Goal: Information Seeking & Learning: Learn about a topic

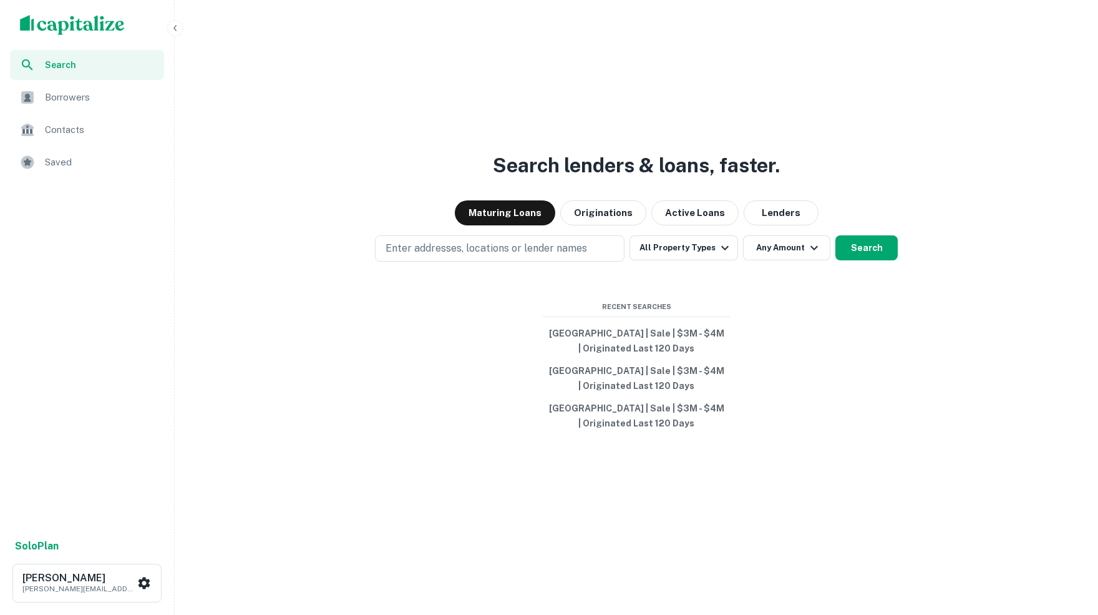
click at [61, 160] on span "Saved" at bounding box center [101, 162] width 112 height 15
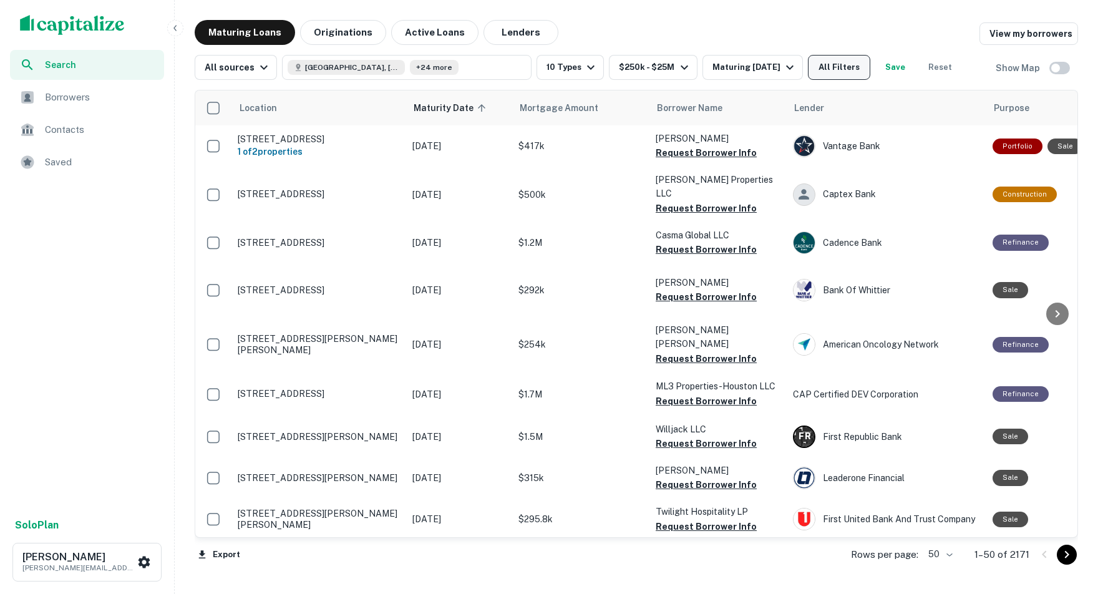
click at [870, 70] on button "All Filters" at bounding box center [839, 67] width 62 height 25
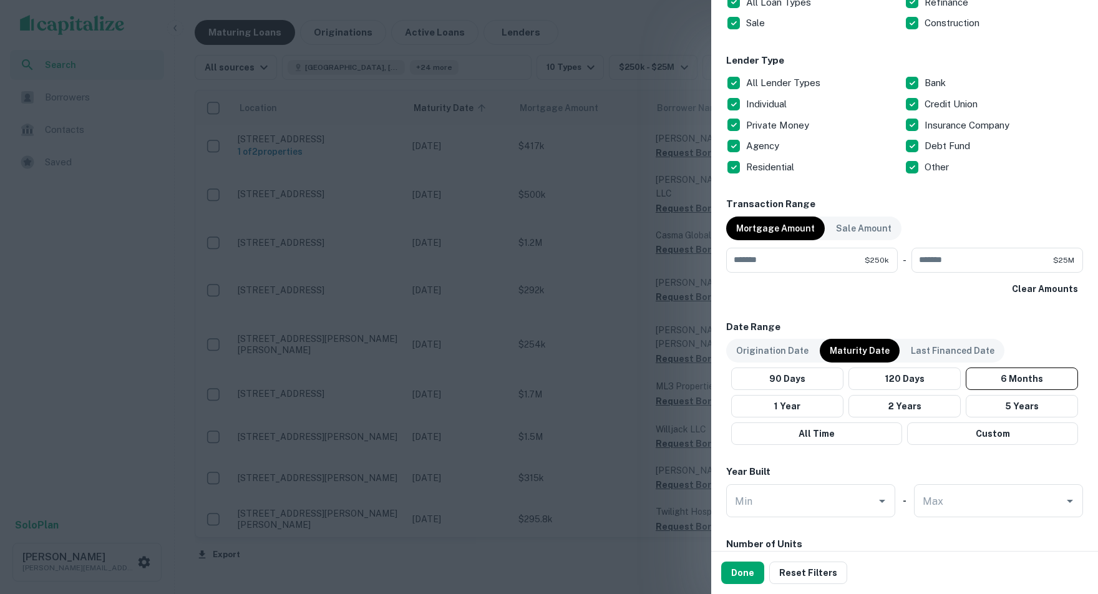
scroll to position [741, 0]
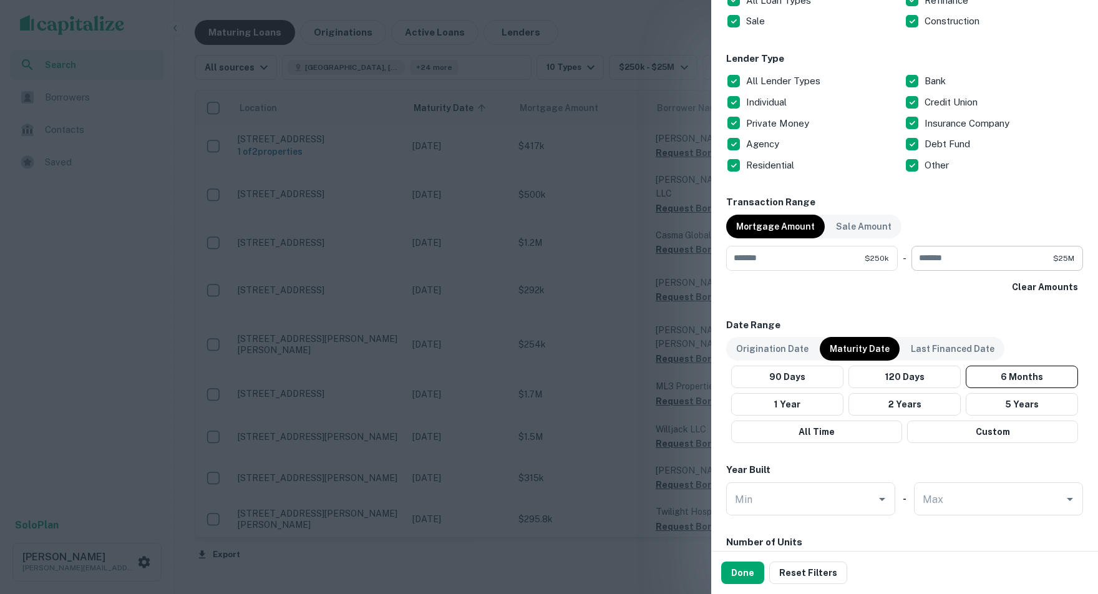
click at [1076, 257] on div "******** $25M ​" at bounding box center [998, 258] width 172 height 25
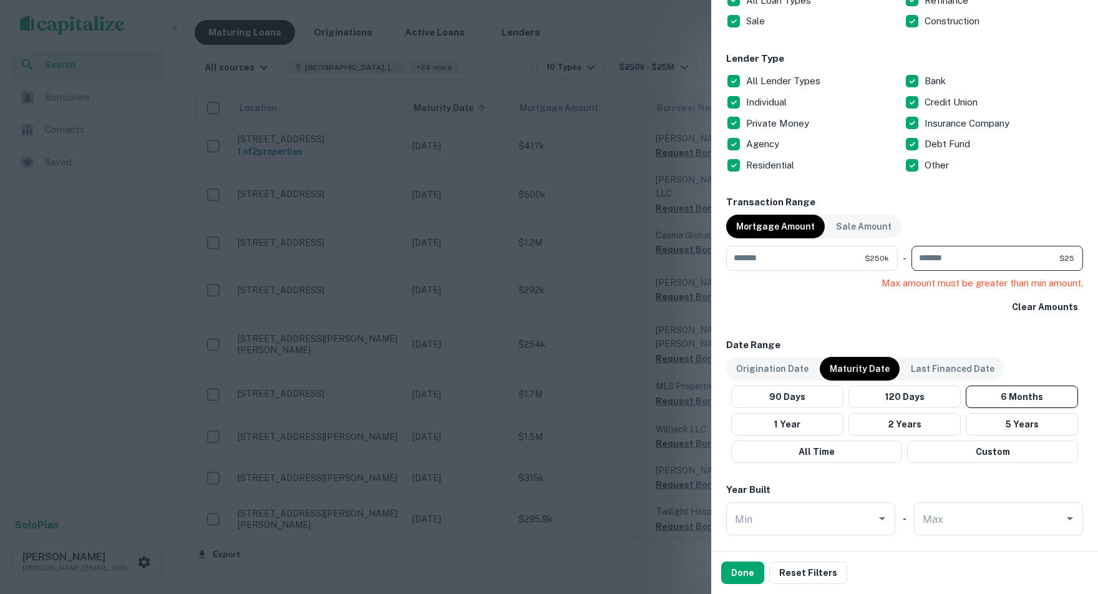
type input "*"
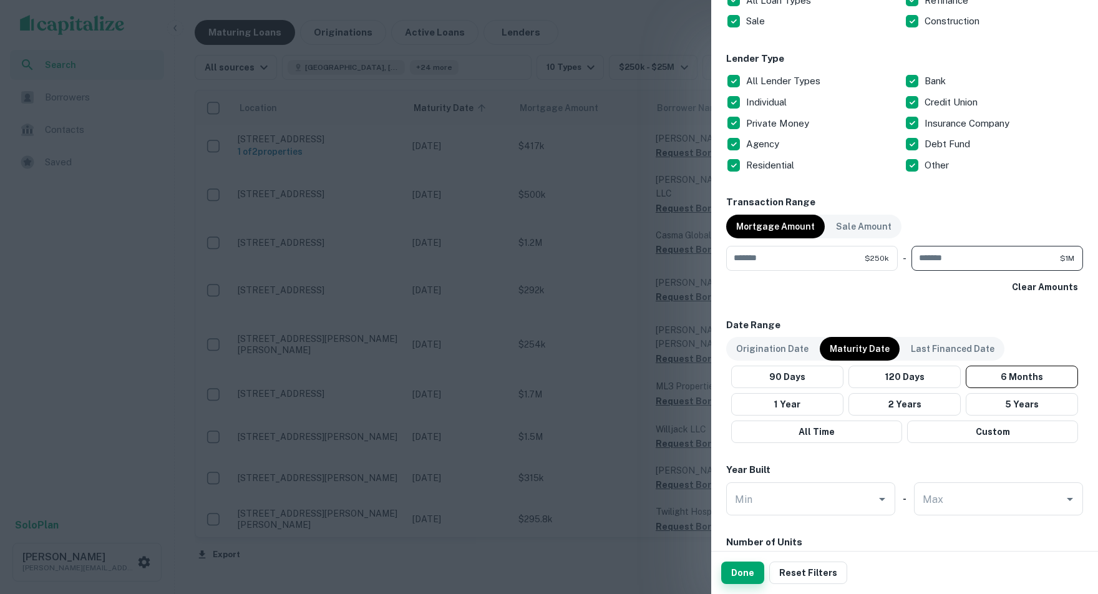
type input "*******"
click at [742, 571] on button "Done" at bounding box center [742, 573] width 43 height 22
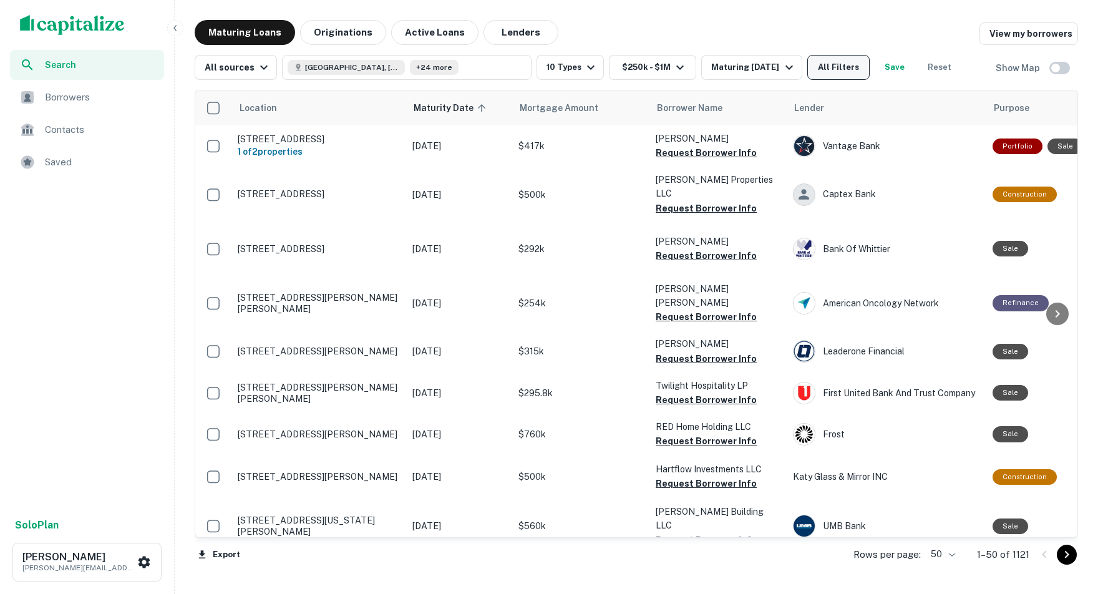
click at [870, 66] on button "All Filters" at bounding box center [838, 67] width 62 height 25
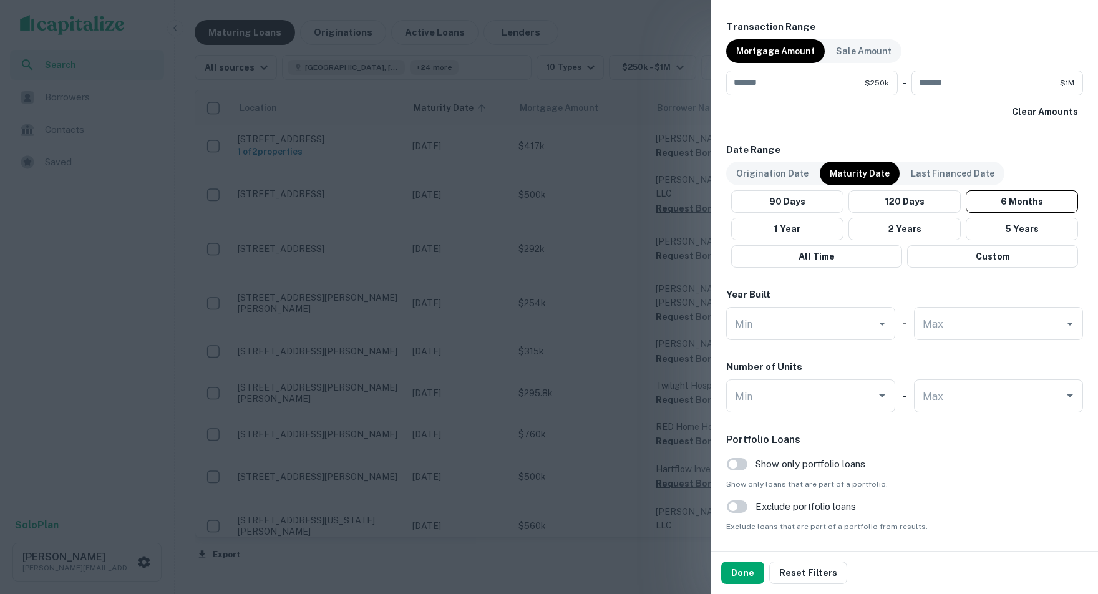
scroll to position [917, 0]
click at [988, 82] on input "*******" at bounding box center [986, 81] width 148 height 25
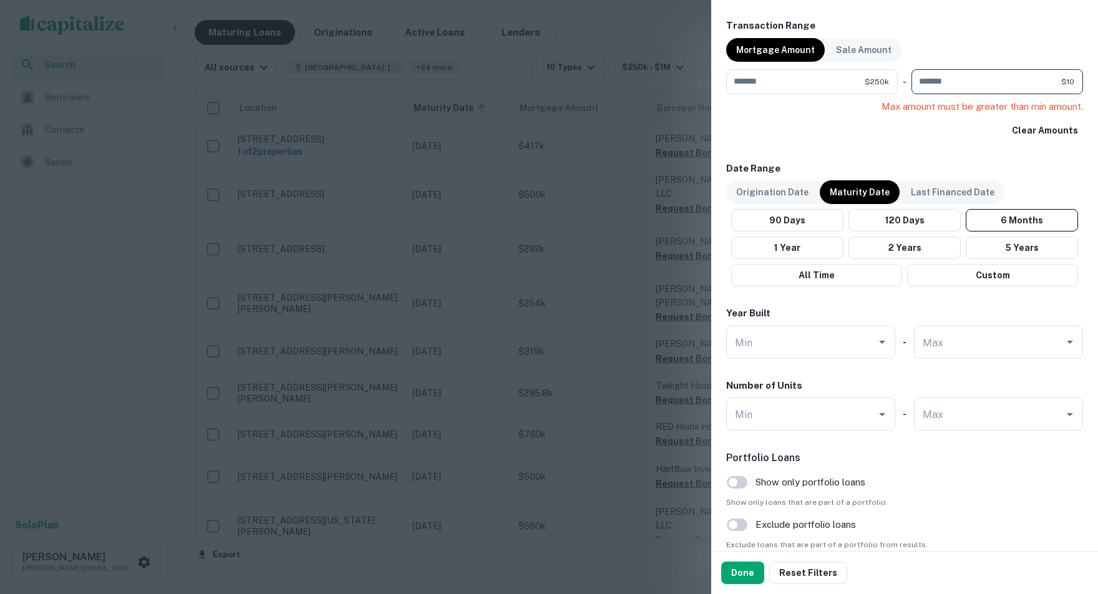
type input "*"
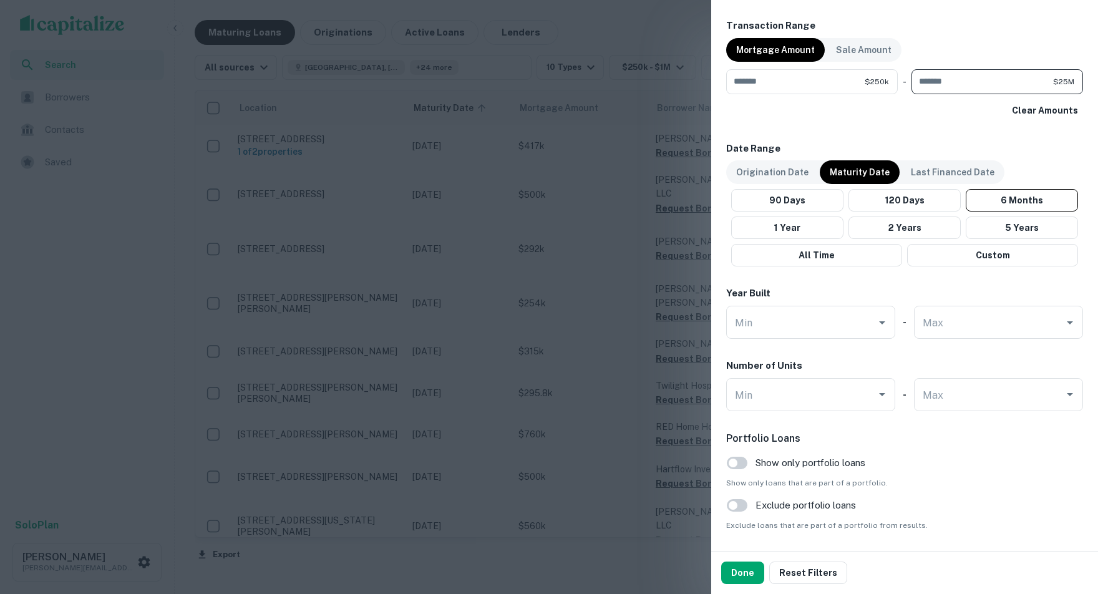
type input "********"
click at [1055, 160] on div "Origination Date Maturity Date Last Financed Date 90 Days 120 Days 6 Months 1 Y…" at bounding box center [904, 213] width 357 height 106
click at [742, 572] on button "Done" at bounding box center [742, 573] width 43 height 22
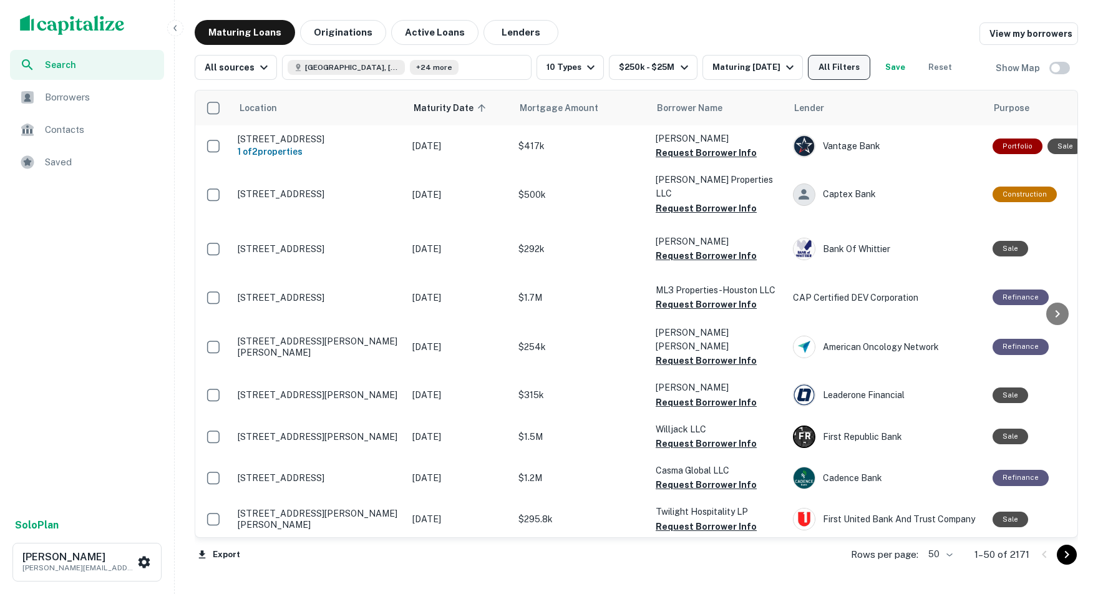
click at [870, 68] on button "All Filters" at bounding box center [839, 67] width 62 height 25
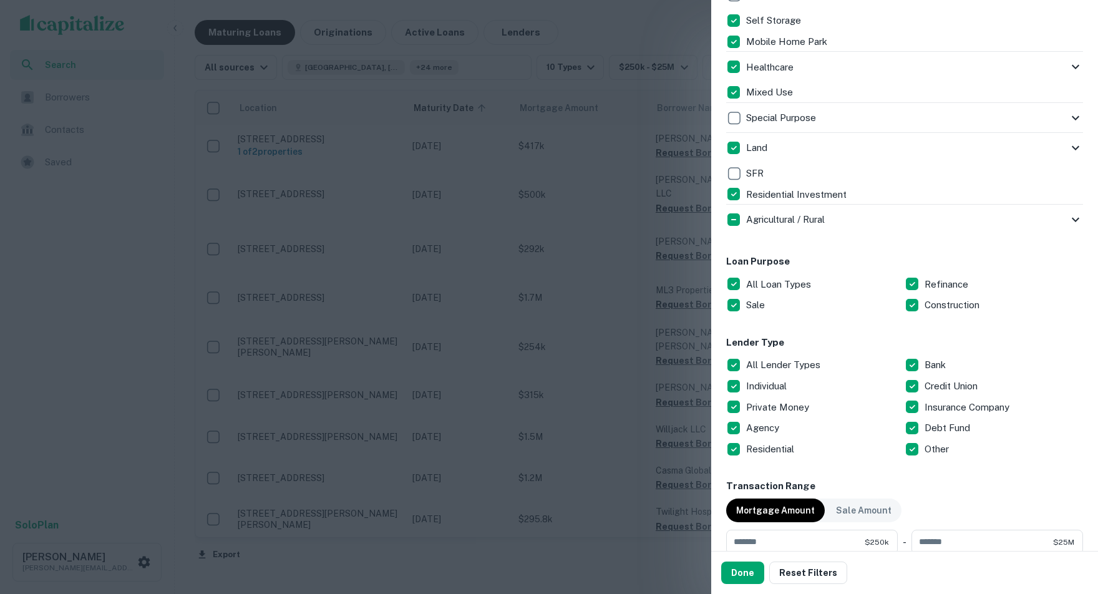
scroll to position [462, 0]
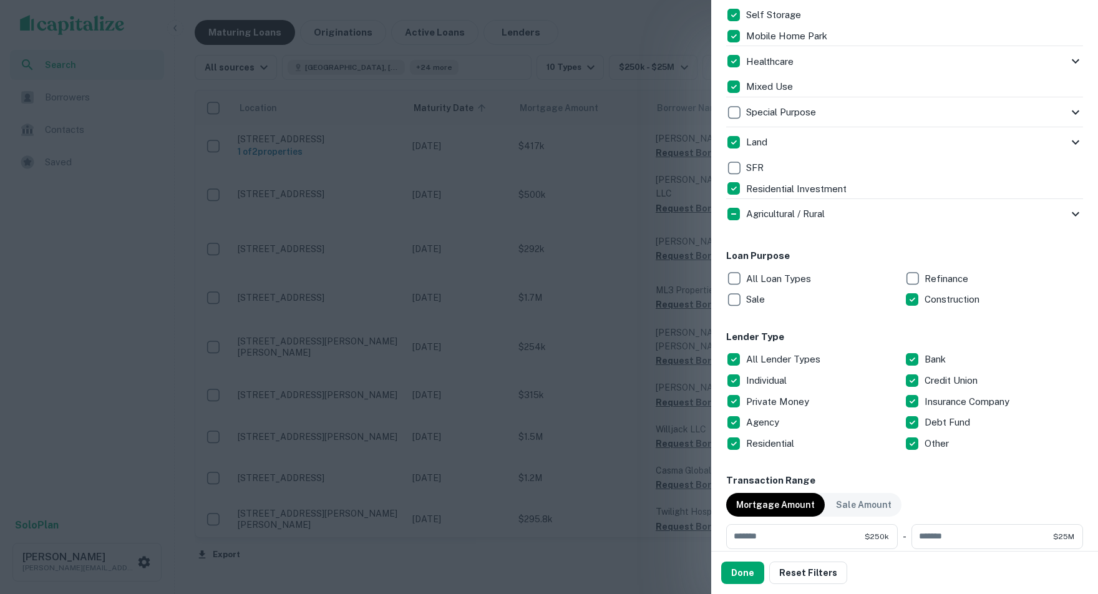
click at [887, 314] on div "Locations [GEOGRAPHIC_DATA], [GEOGRAPHIC_DATA], [GEOGRAPHIC_DATA] +24 more Loca…" at bounding box center [904, 379] width 357 height 1521
click at [739, 571] on button "Done" at bounding box center [742, 573] width 43 height 22
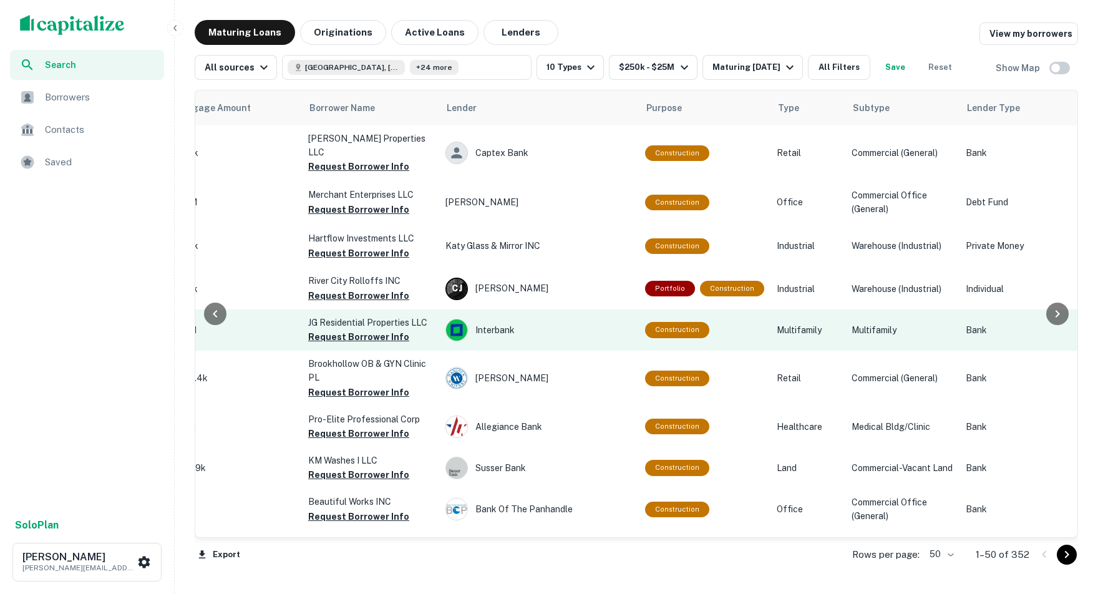
scroll to position [0, 350]
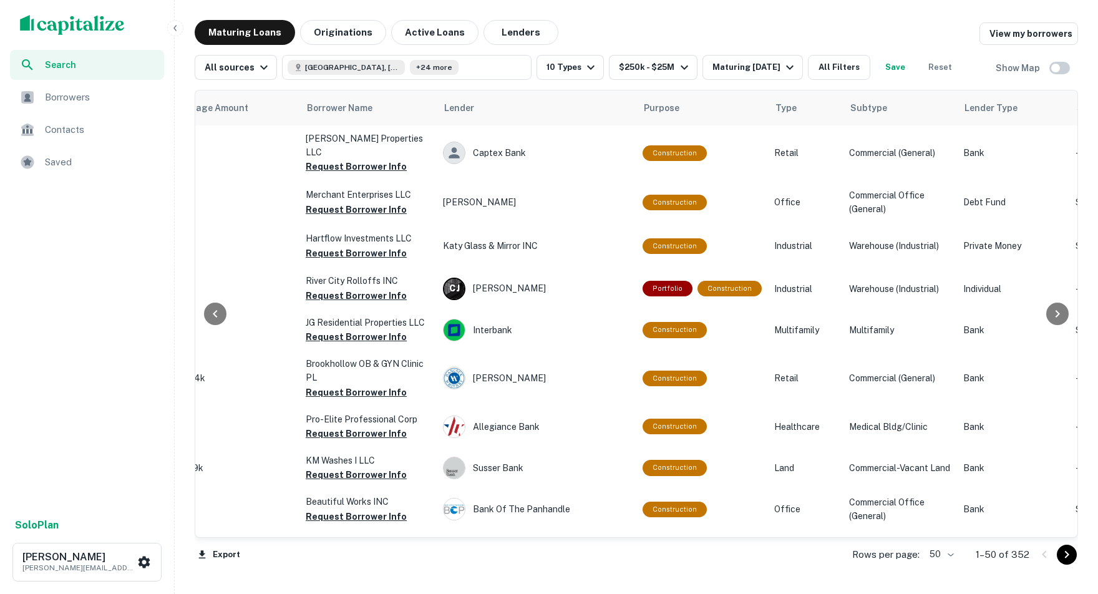
click at [174, 28] on icon "button" at bounding box center [174, 28] width 3 height 6
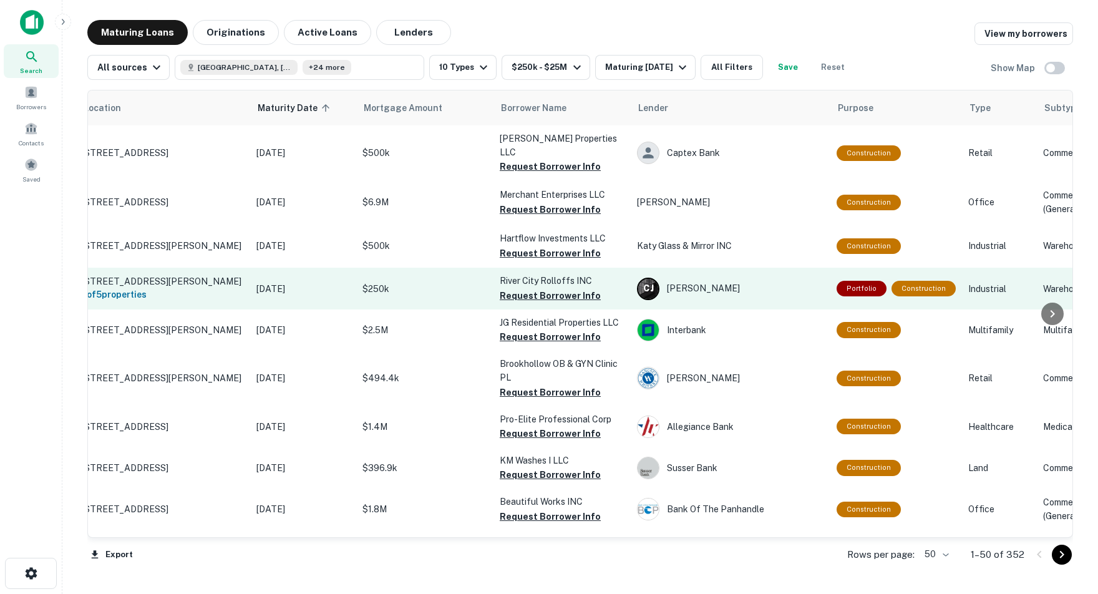
scroll to position [0, 0]
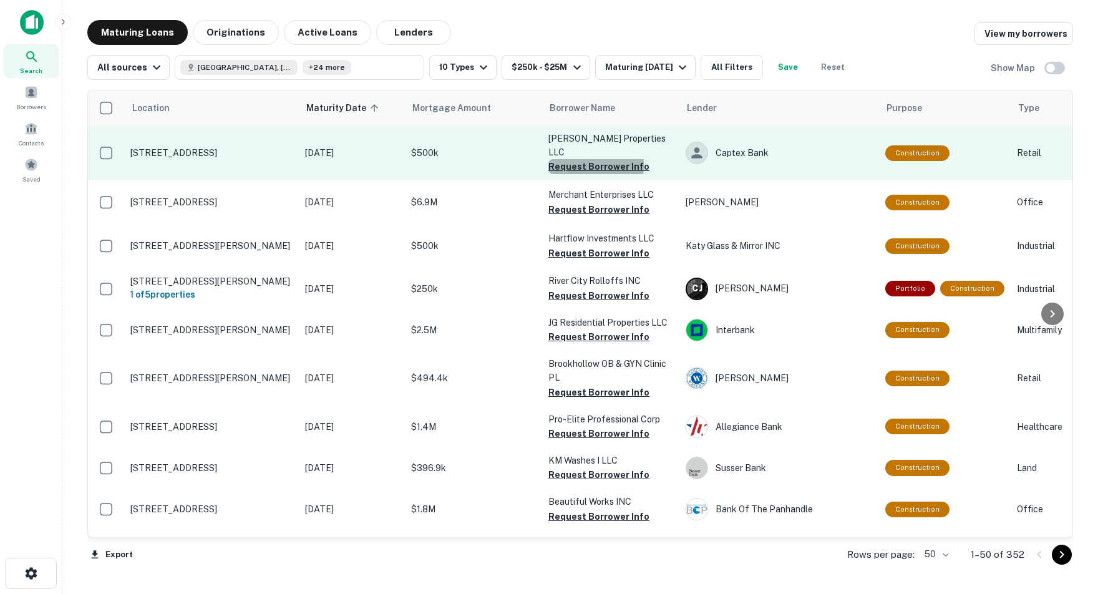
click at [568, 159] on button "Request Borrower Info" at bounding box center [598, 166] width 101 height 15
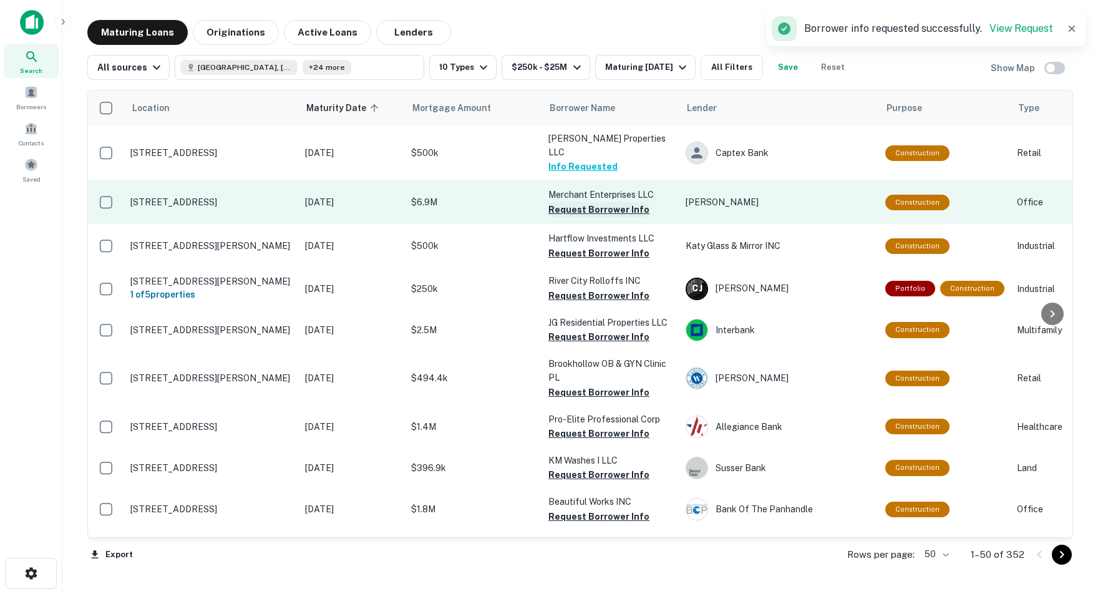
click at [565, 202] on button "Request Borrower Info" at bounding box center [598, 209] width 101 height 15
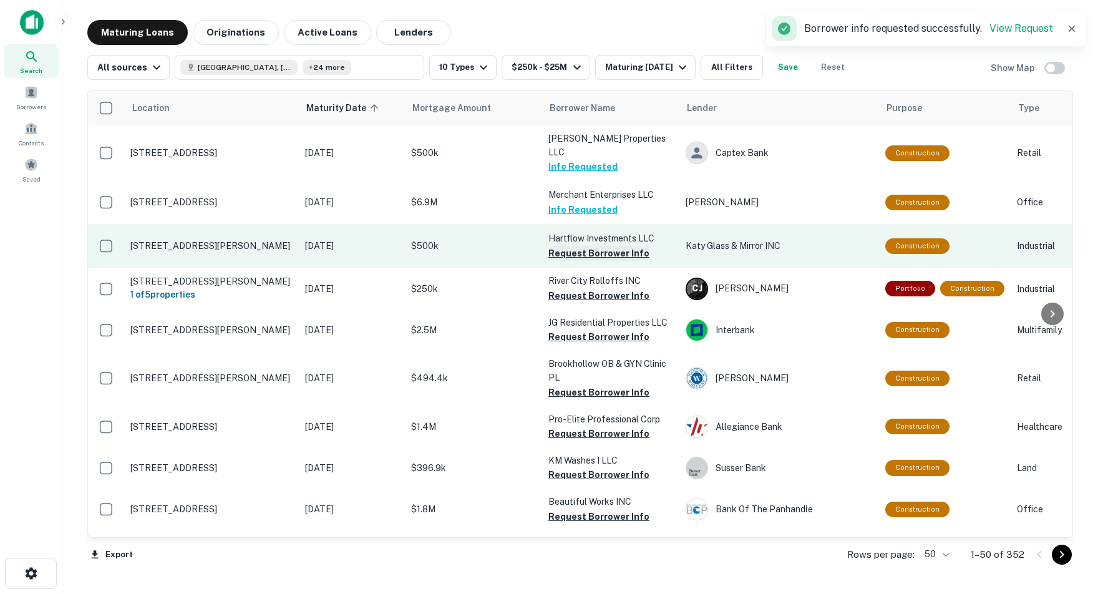
click at [567, 246] on button "Request Borrower Info" at bounding box center [598, 253] width 101 height 15
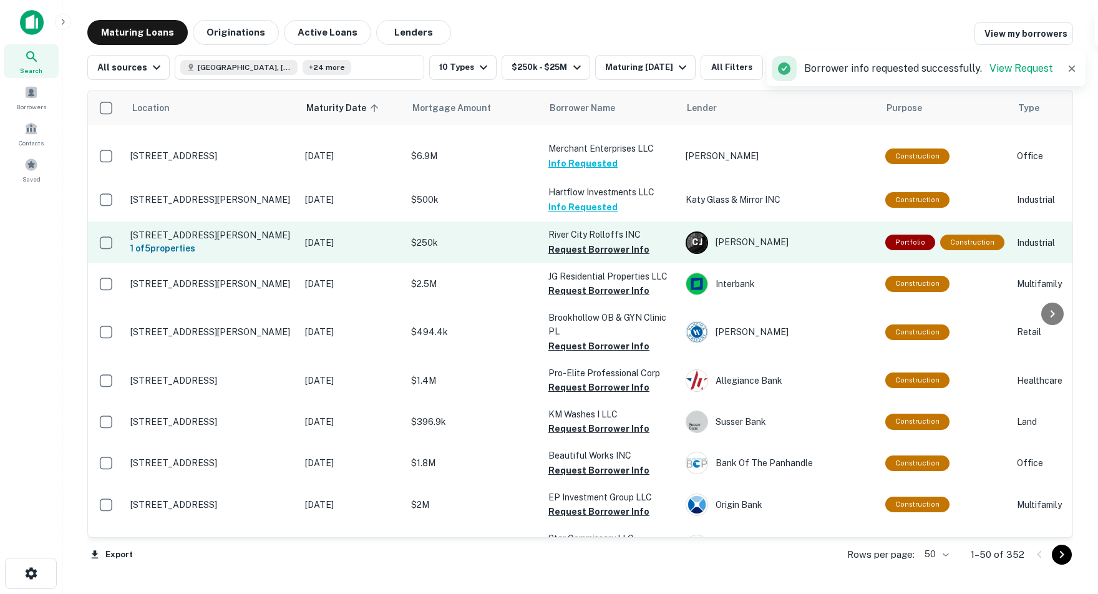
scroll to position [48, 0]
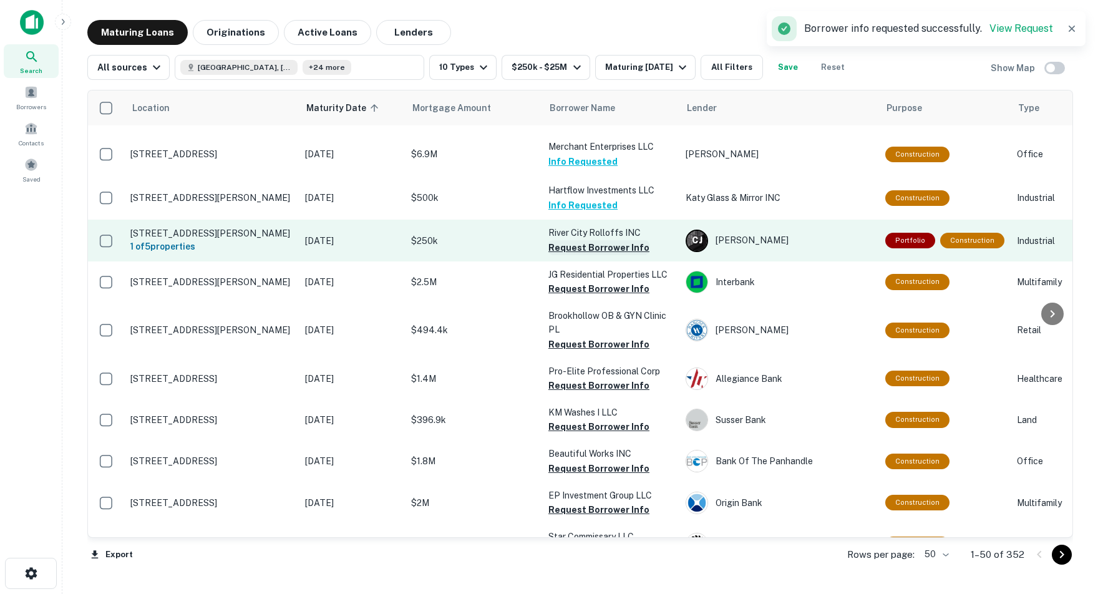
click at [568, 240] on button "Request Borrower Info" at bounding box center [598, 247] width 101 height 15
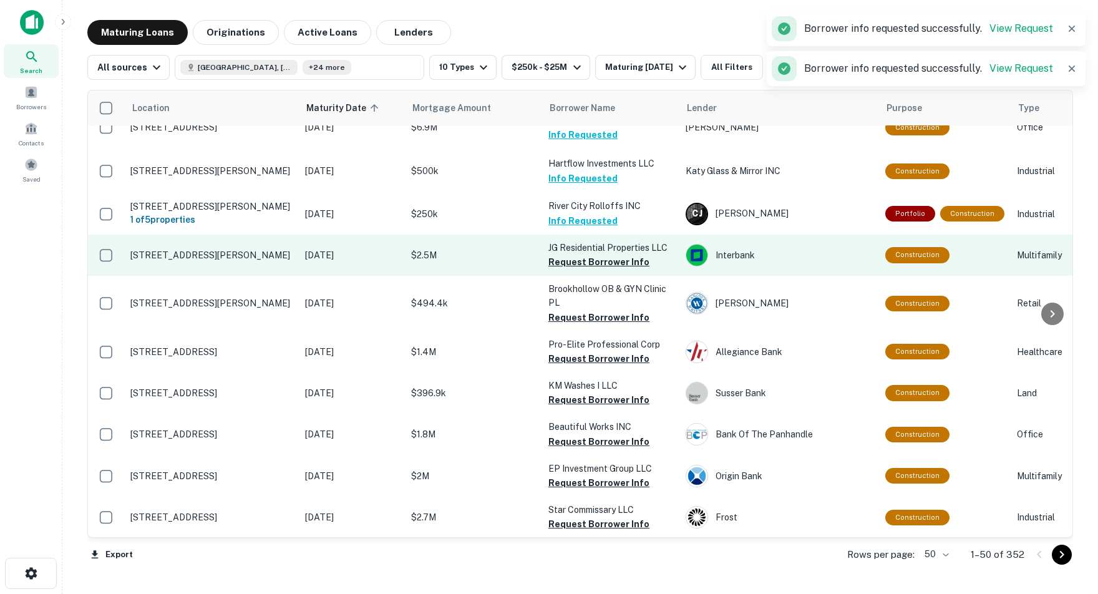
scroll to position [75, 0]
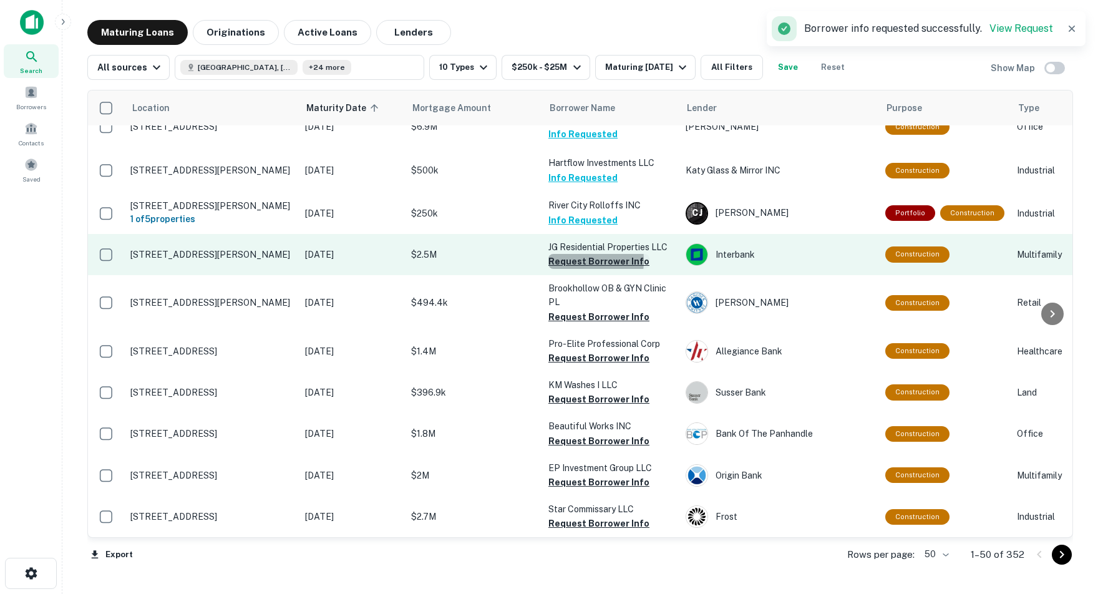
click at [566, 254] on button "Request Borrower Info" at bounding box center [598, 261] width 101 height 15
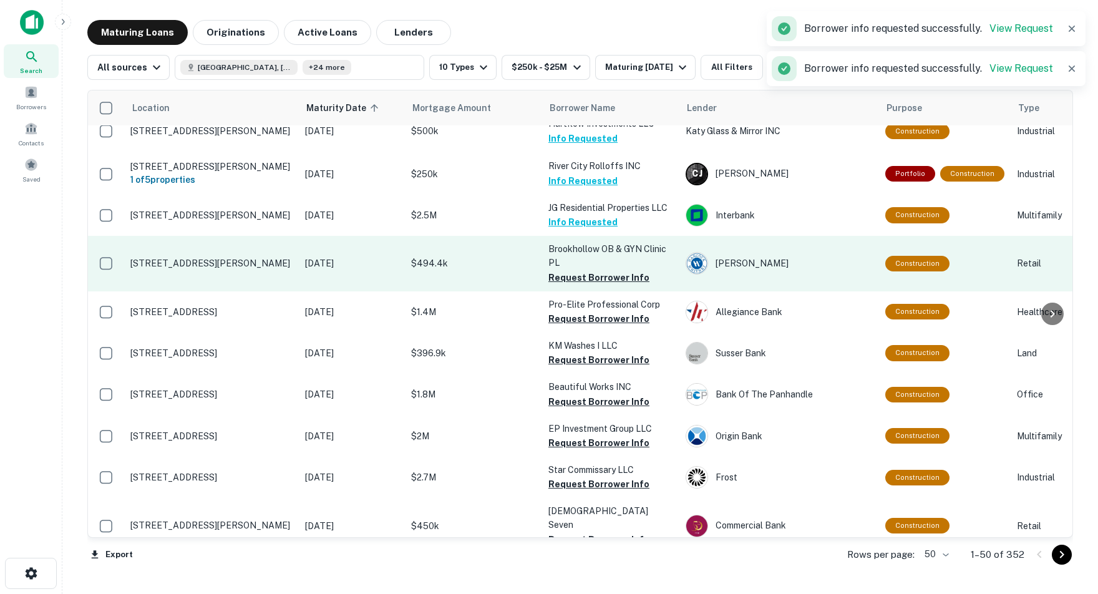
scroll to position [122, 0]
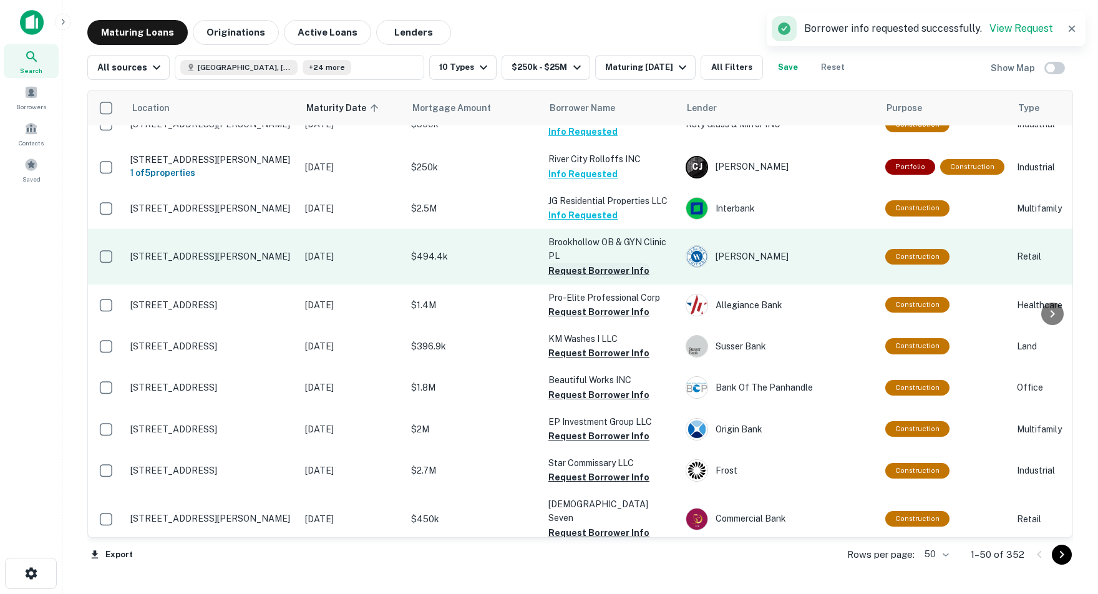
click at [566, 263] on button "Request Borrower Info" at bounding box center [598, 270] width 101 height 15
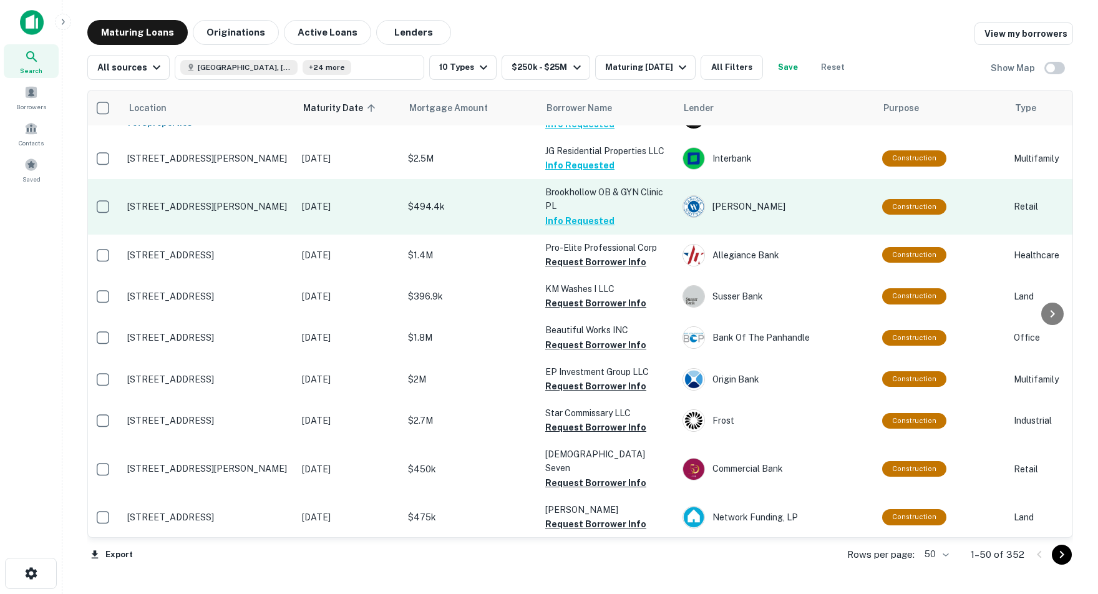
scroll to position [172, 3]
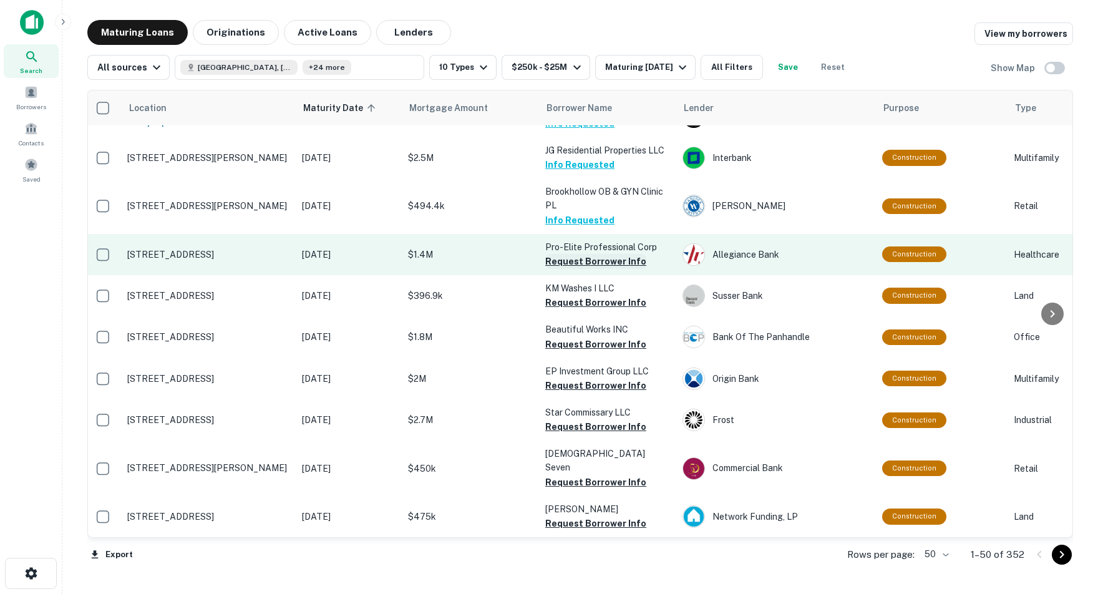
click at [573, 254] on button "Request Borrower Info" at bounding box center [595, 261] width 101 height 15
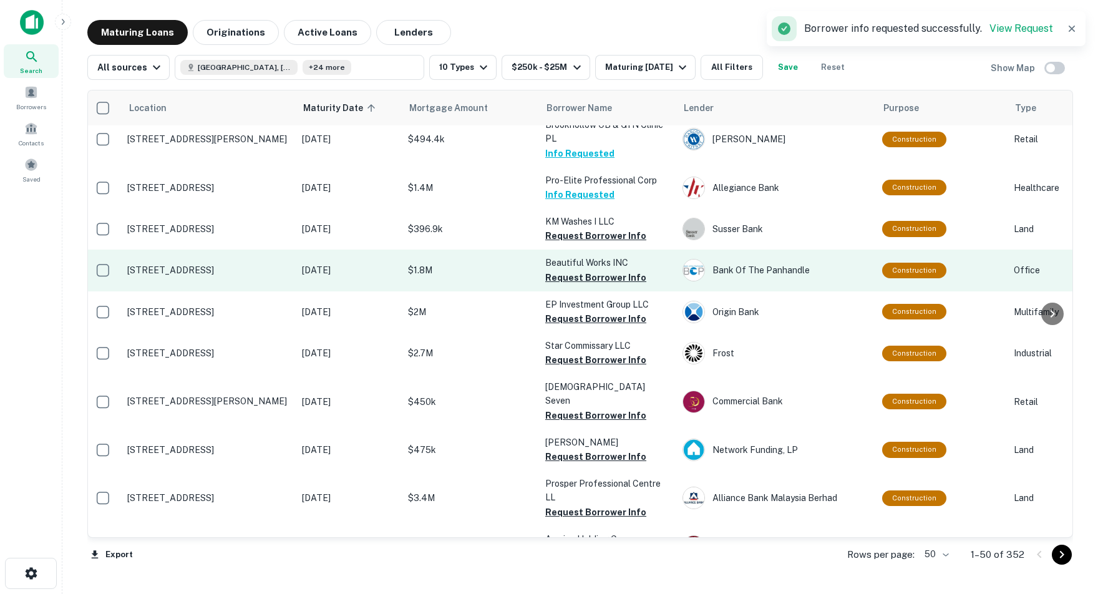
scroll to position [243, 3]
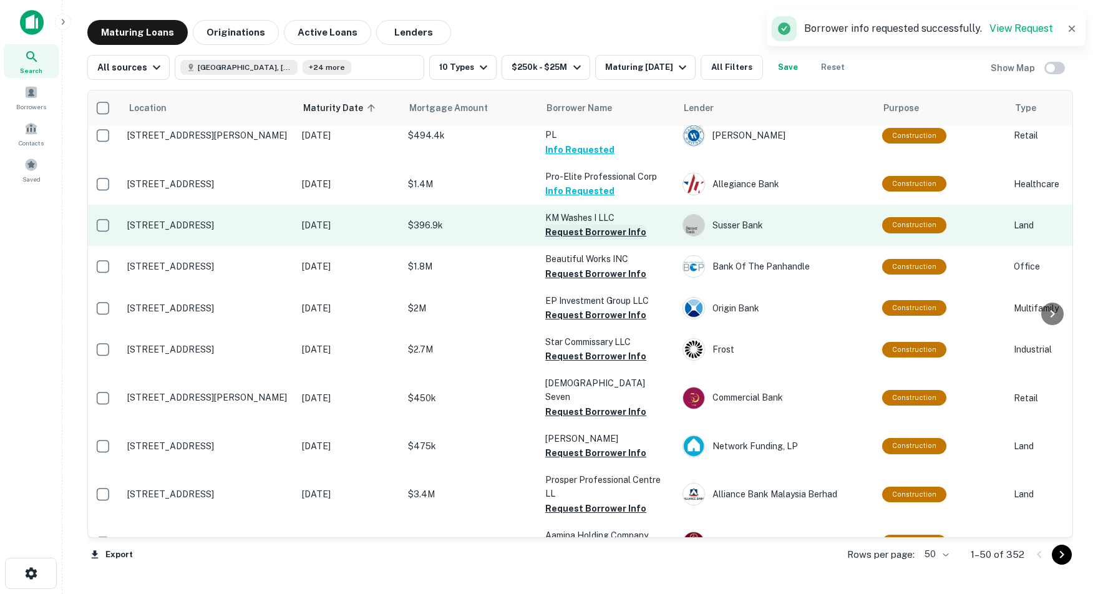
click at [579, 225] on button "Request Borrower Info" at bounding box center [595, 232] width 101 height 15
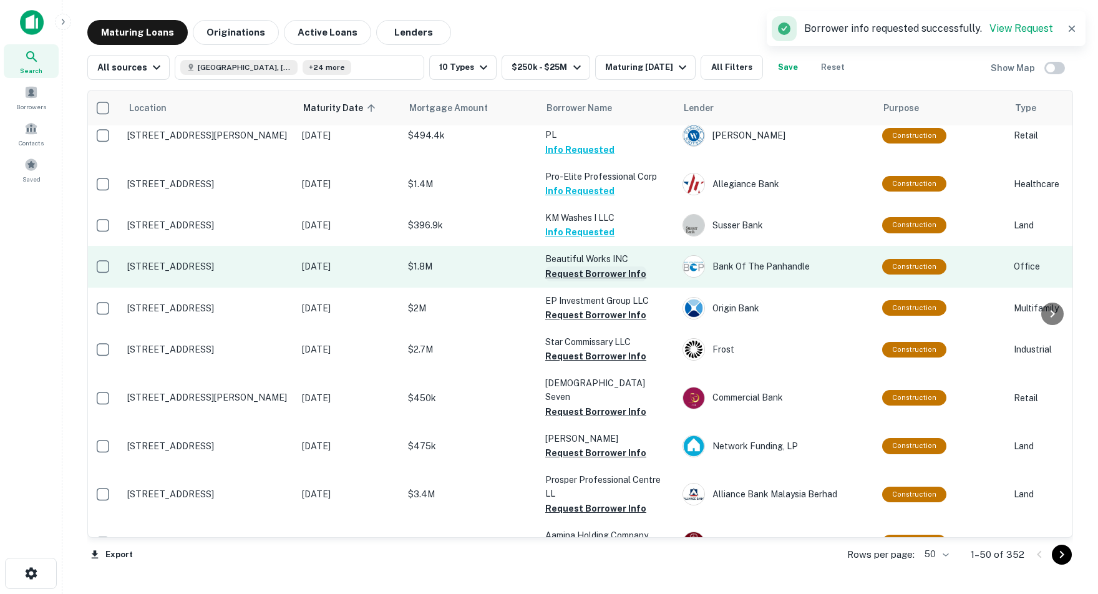
click at [567, 266] on button "Request Borrower Info" at bounding box center [595, 273] width 101 height 15
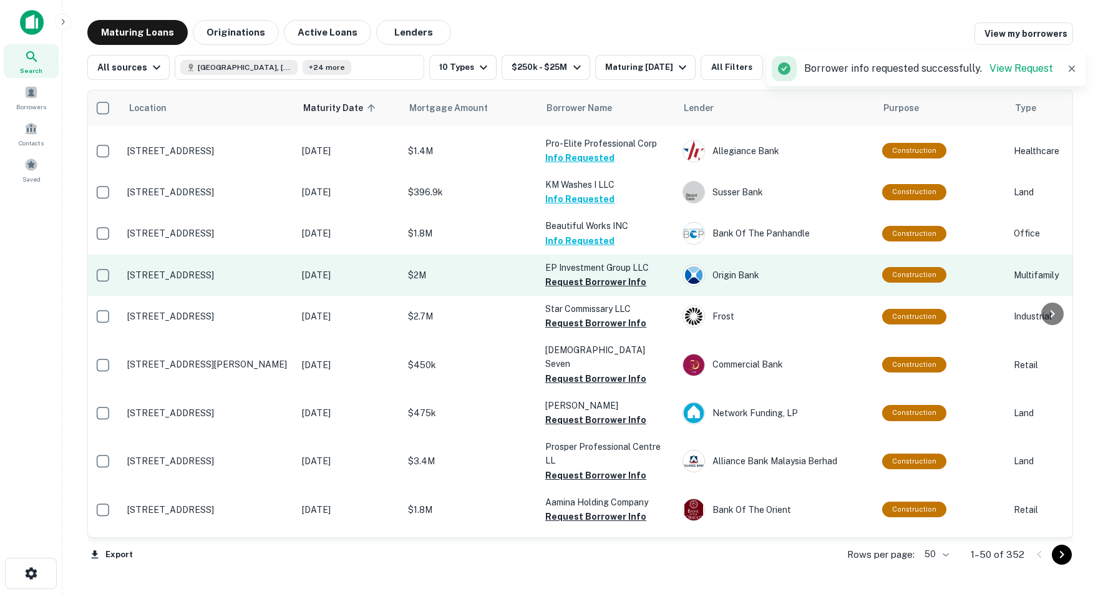
scroll to position [290, 3]
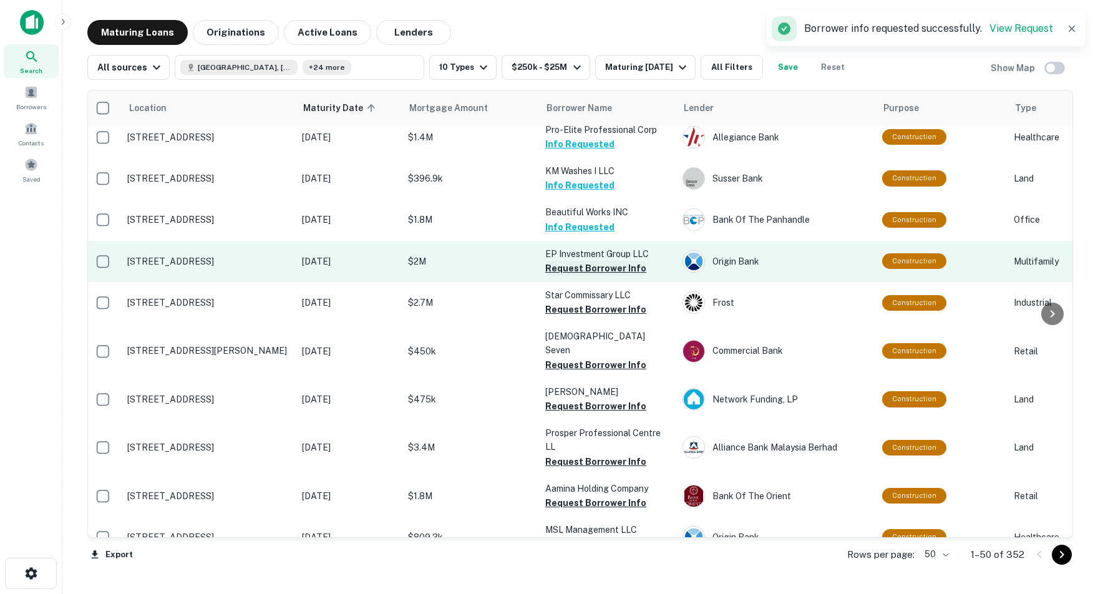
click at [577, 261] on button "Request Borrower Info" at bounding box center [595, 268] width 101 height 15
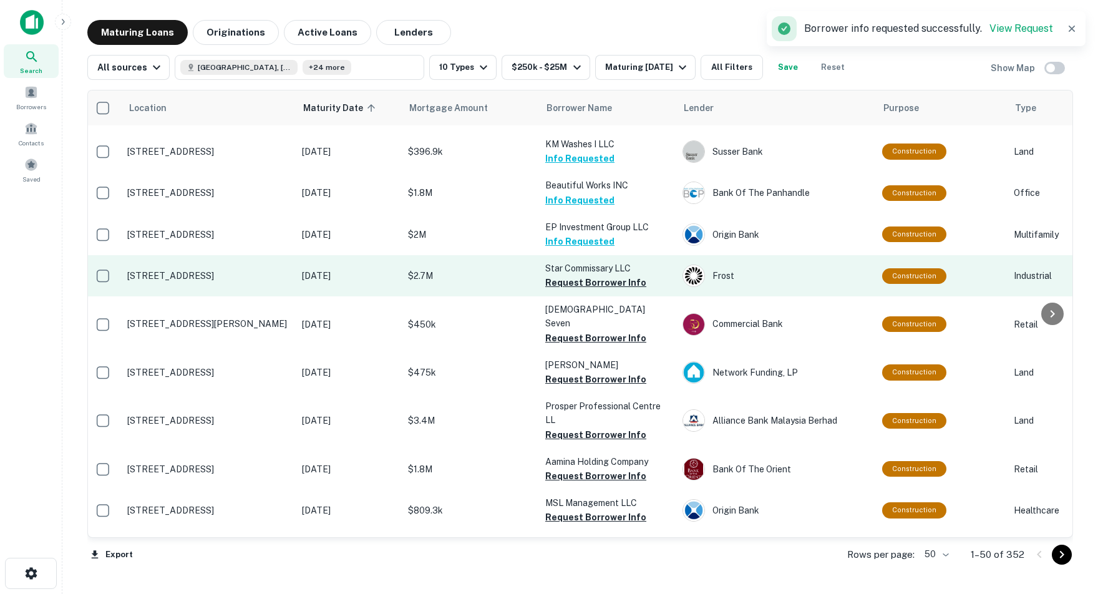
scroll to position [319, 3]
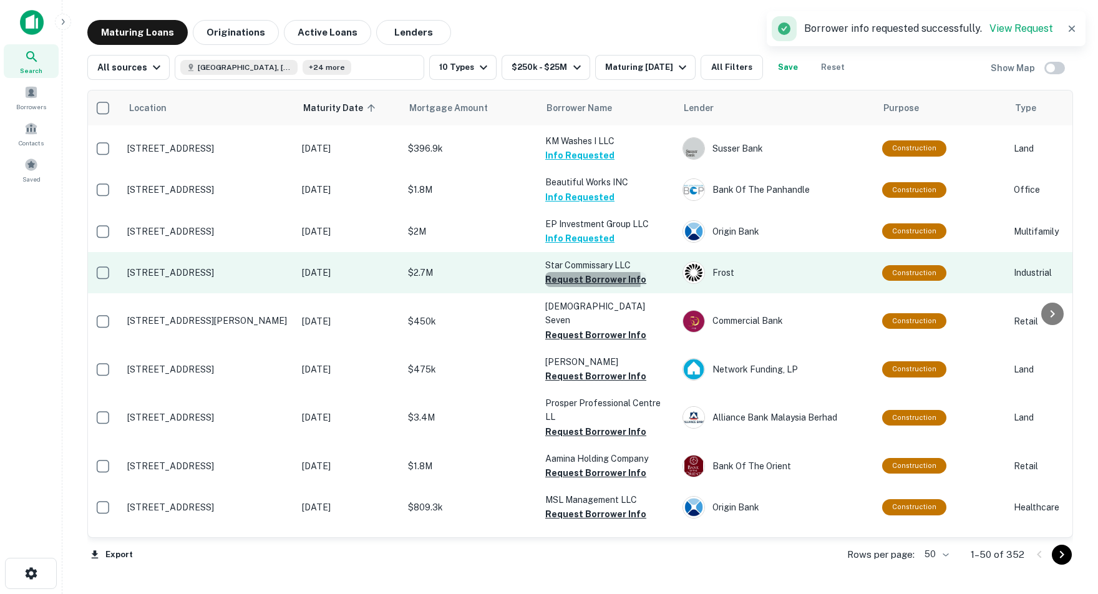
click at [572, 272] on button "Request Borrower Info" at bounding box center [595, 279] width 101 height 15
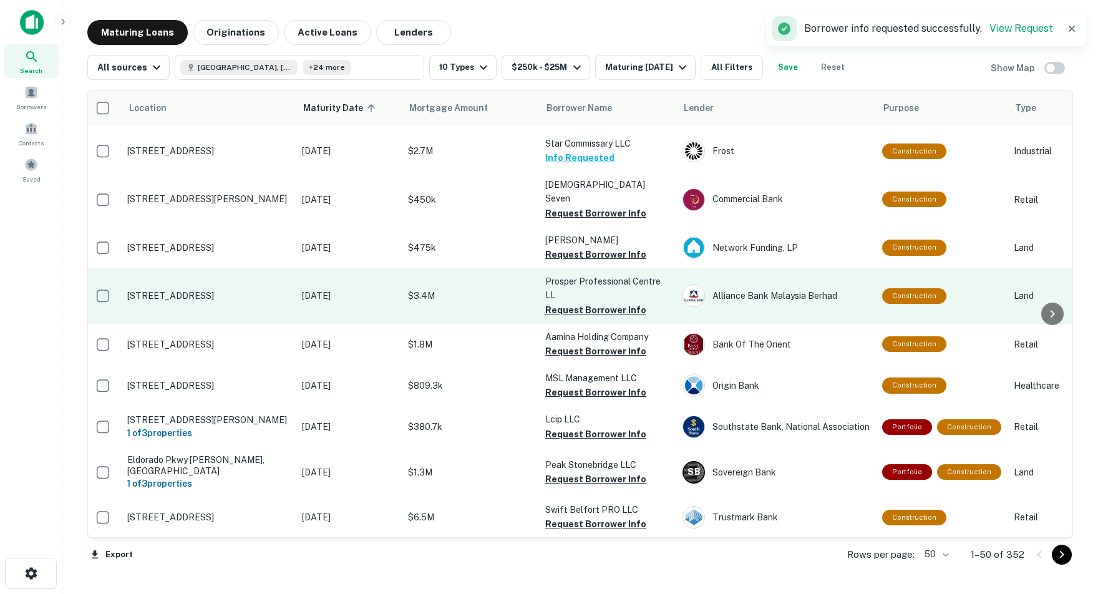
scroll to position [448, 3]
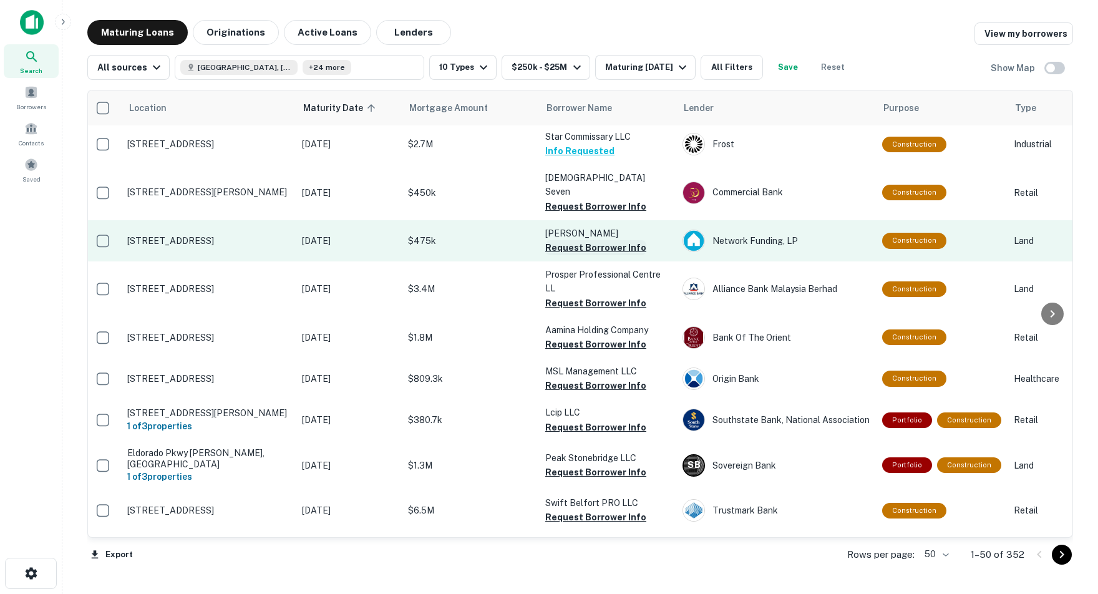
click at [560, 240] on button "Request Borrower Info" at bounding box center [595, 247] width 101 height 15
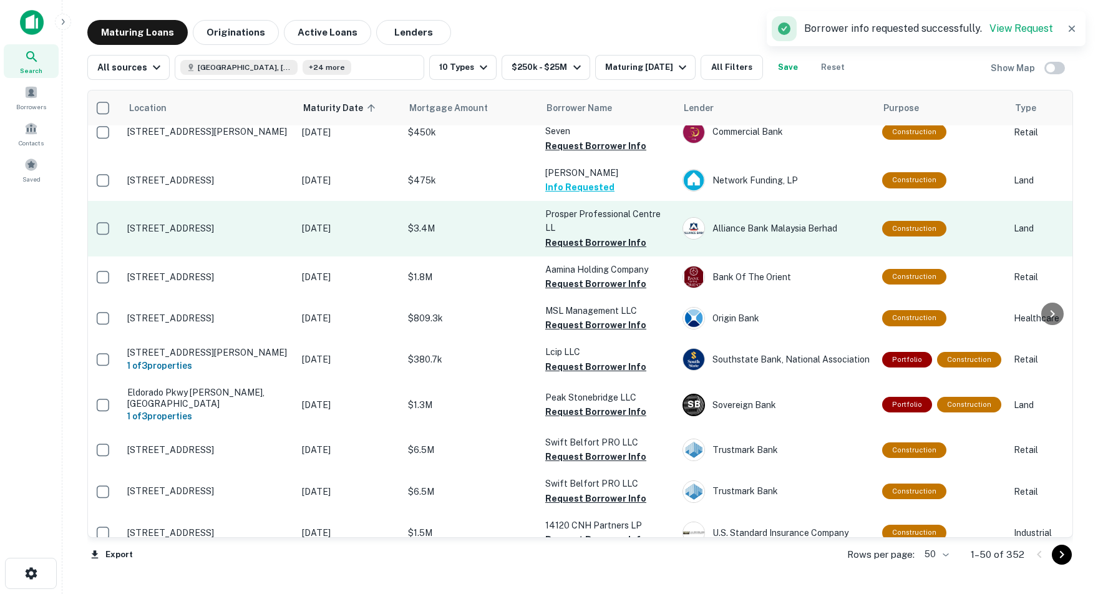
scroll to position [509, 2]
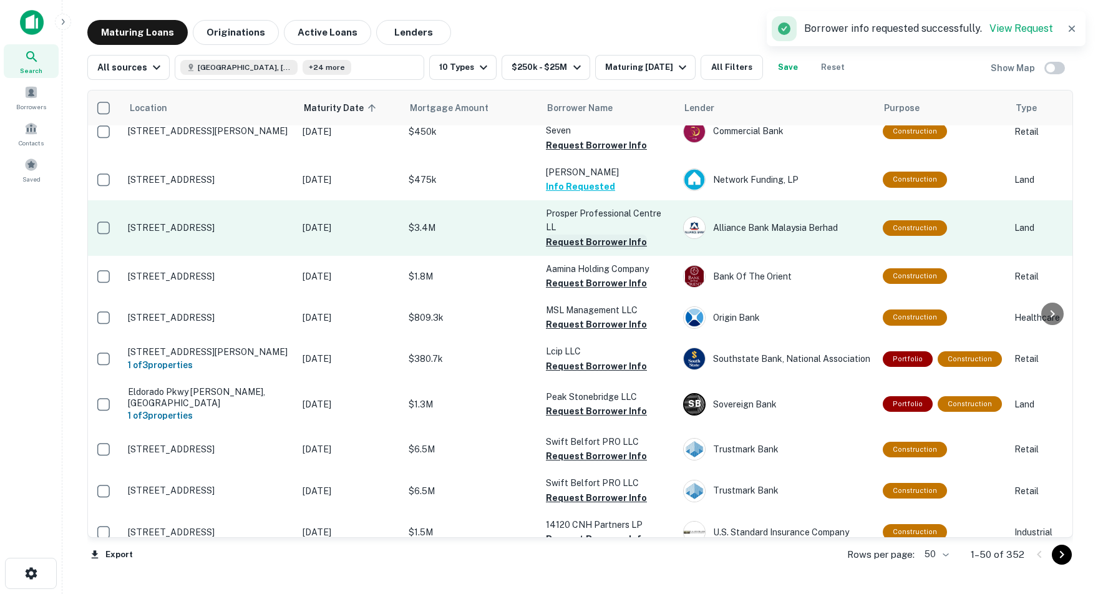
click at [578, 235] on button "Request Borrower Info" at bounding box center [596, 242] width 101 height 15
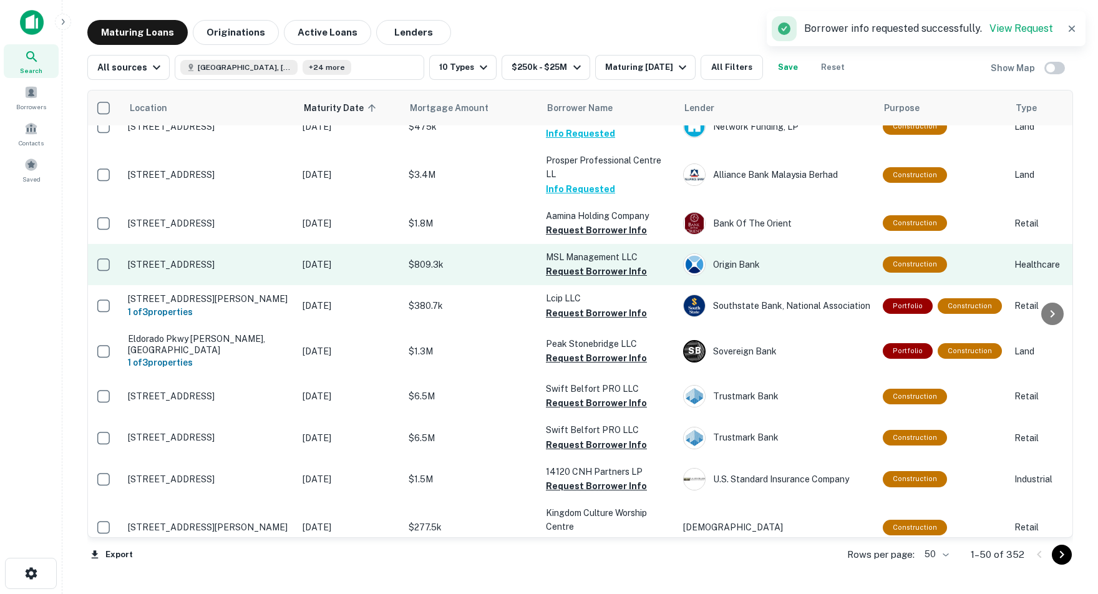
scroll to position [568, 2]
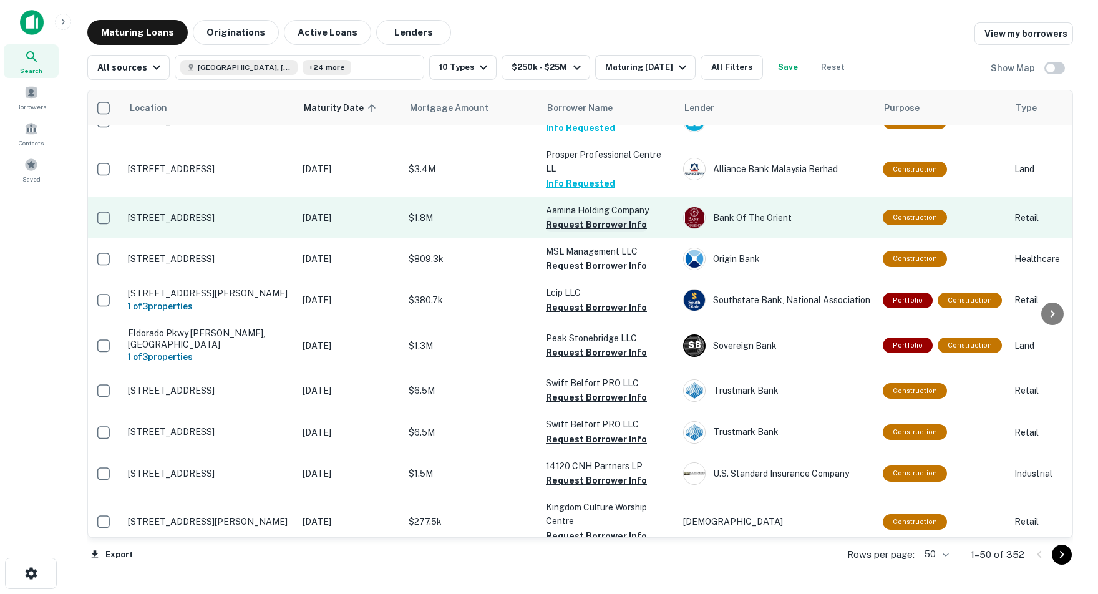
click at [585, 217] on button "Request Borrower Info" at bounding box center [596, 224] width 101 height 15
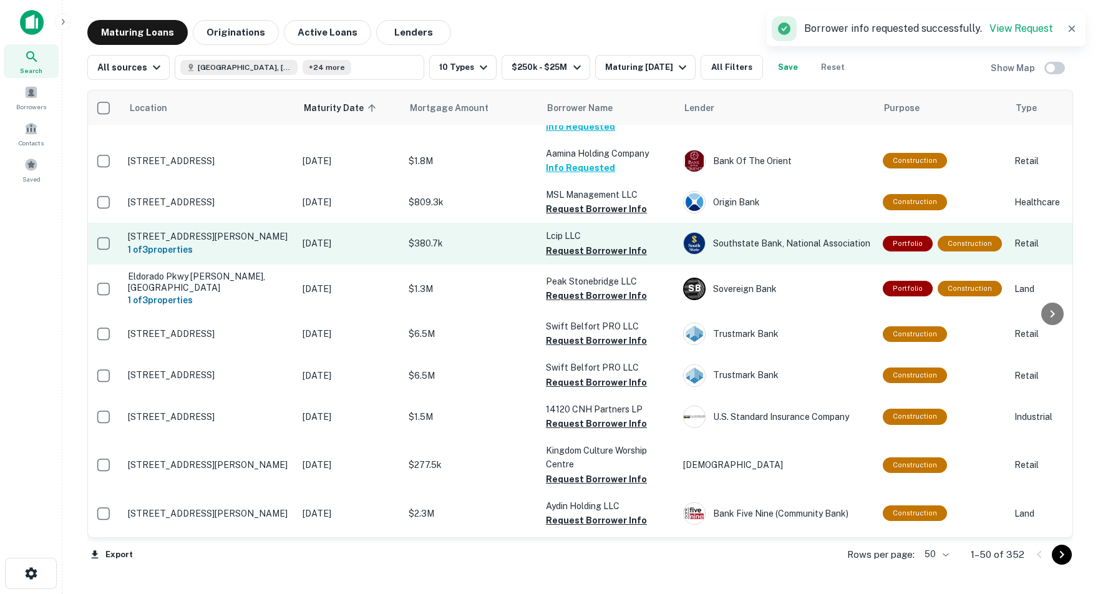
scroll to position [630, 2]
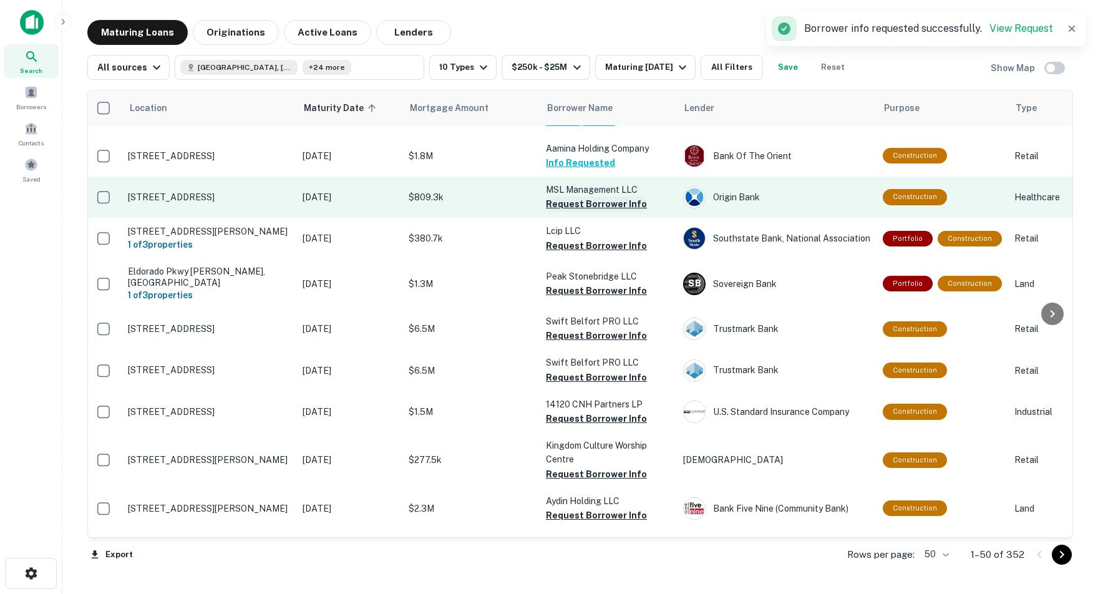
click at [586, 197] on button "Request Borrower Info" at bounding box center [596, 204] width 101 height 15
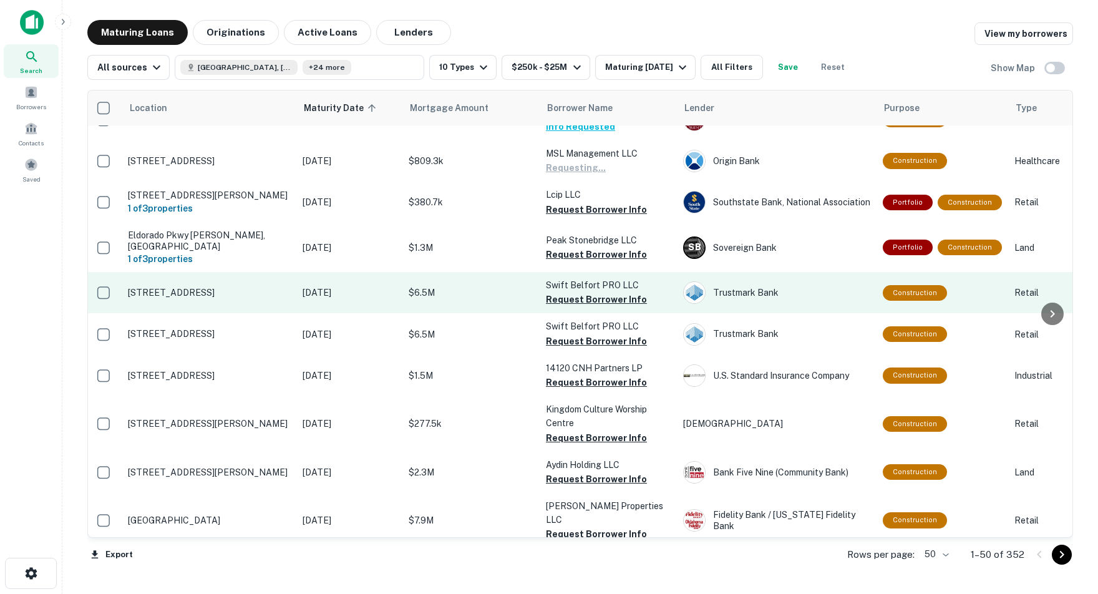
scroll to position [666, 5]
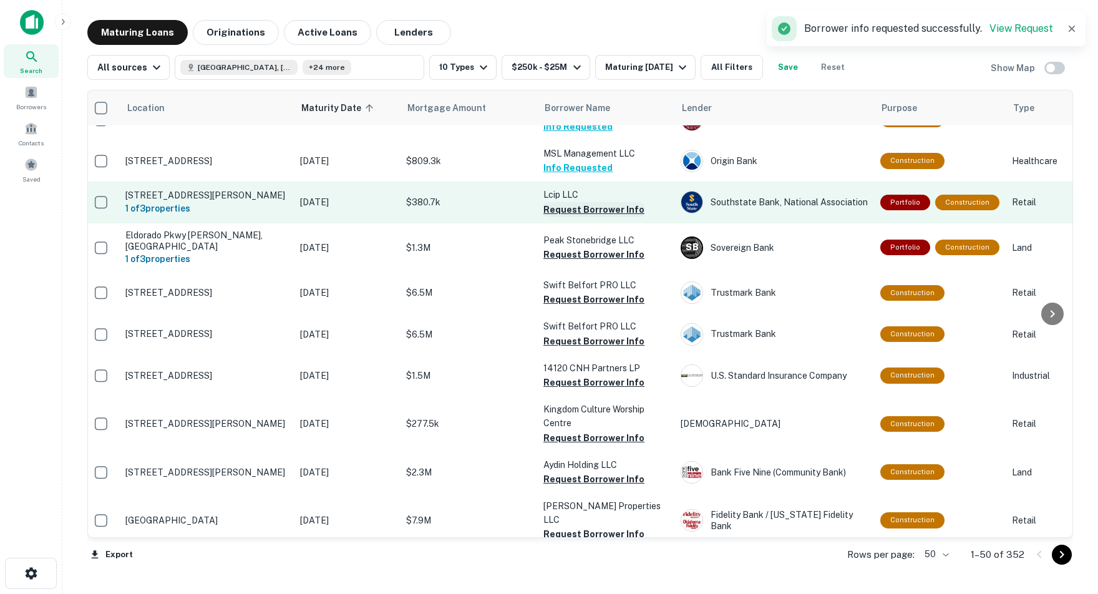
click at [589, 202] on button "Request Borrower Info" at bounding box center [593, 209] width 101 height 15
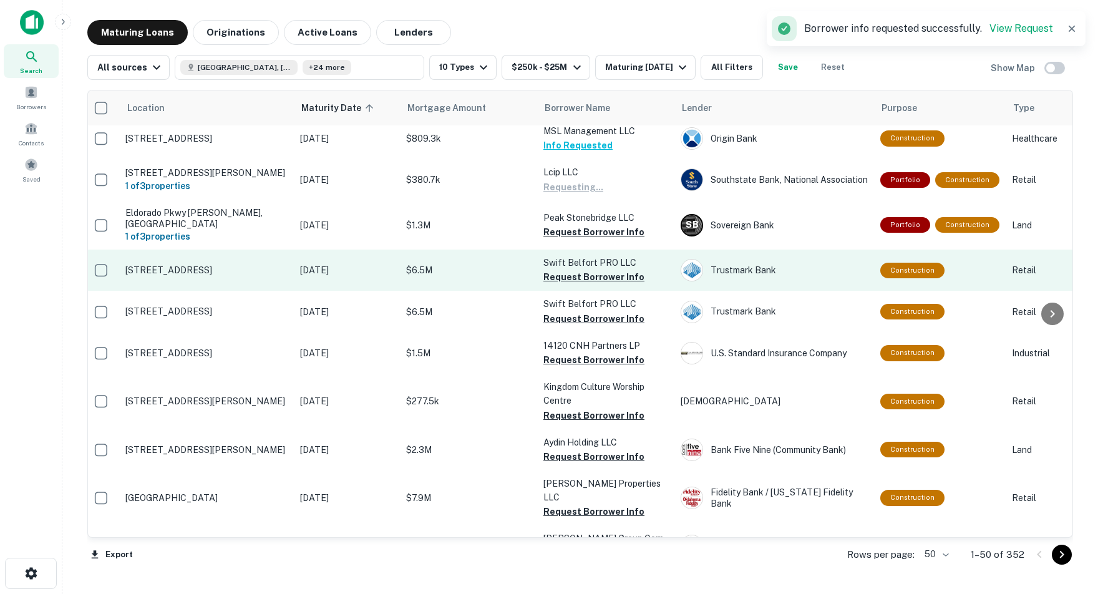
scroll to position [695, 5]
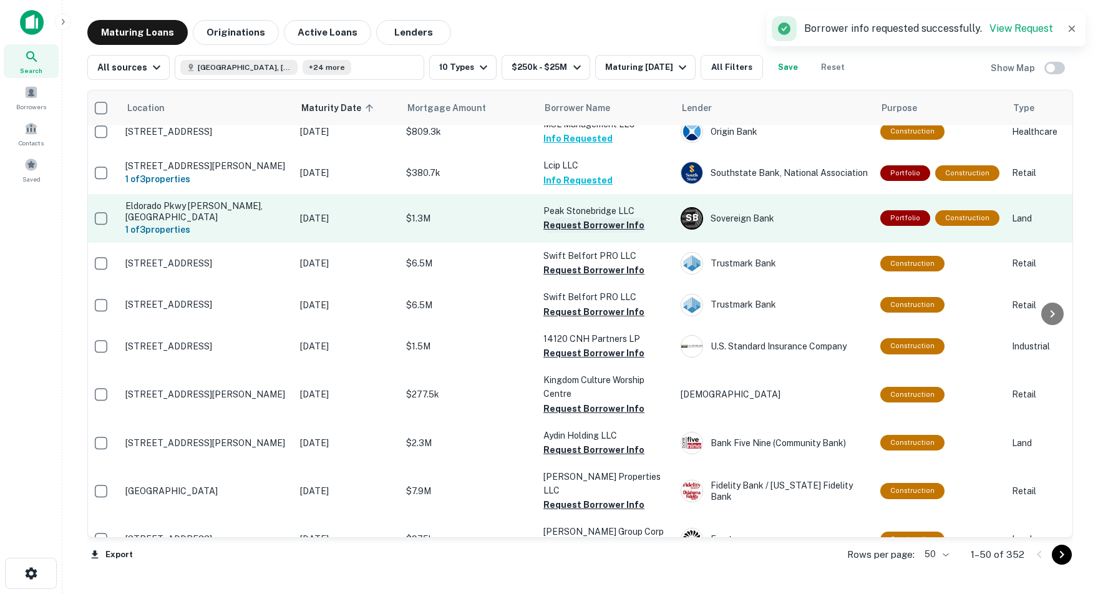
click at [592, 218] on button "Request Borrower Info" at bounding box center [593, 225] width 101 height 15
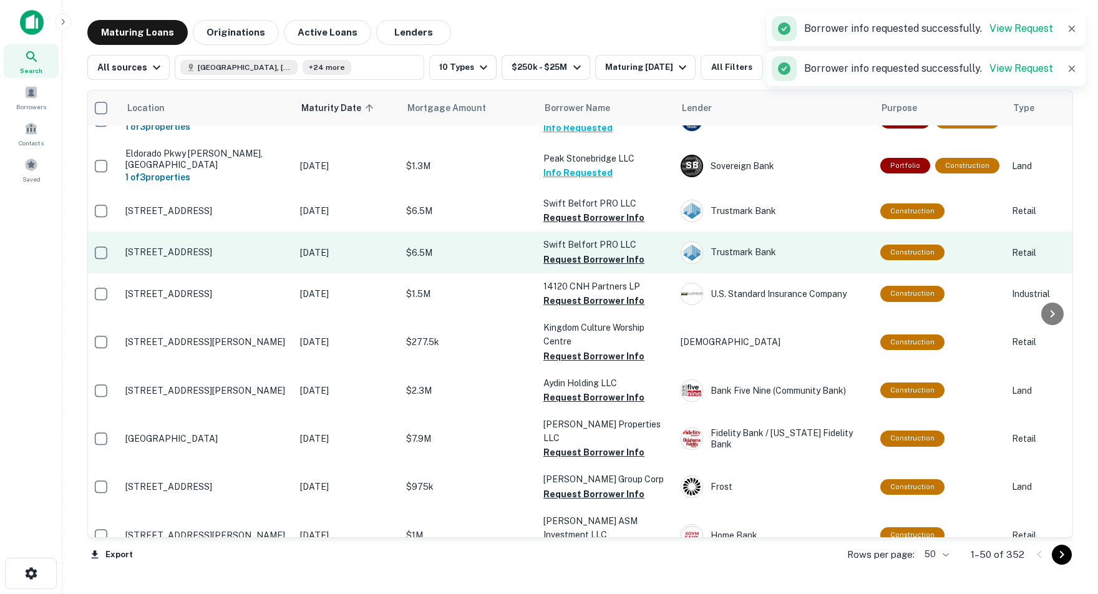
scroll to position [749, 5]
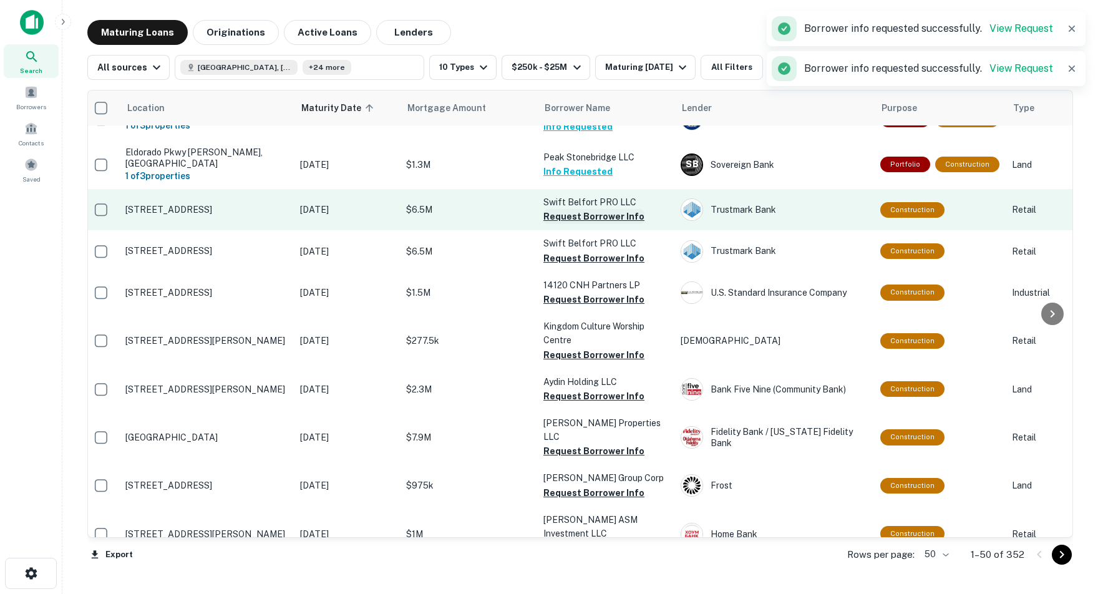
click at [580, 209] on button "Request Borrower Info" at bounding box center [593, 216] width 101 height 15
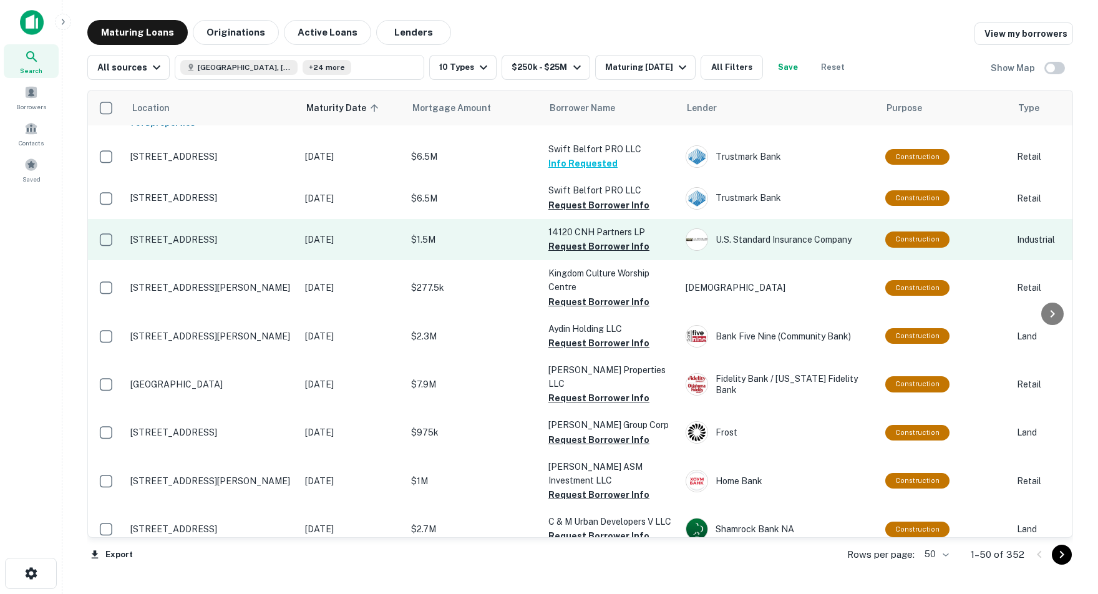
scroll to position [809, 0]
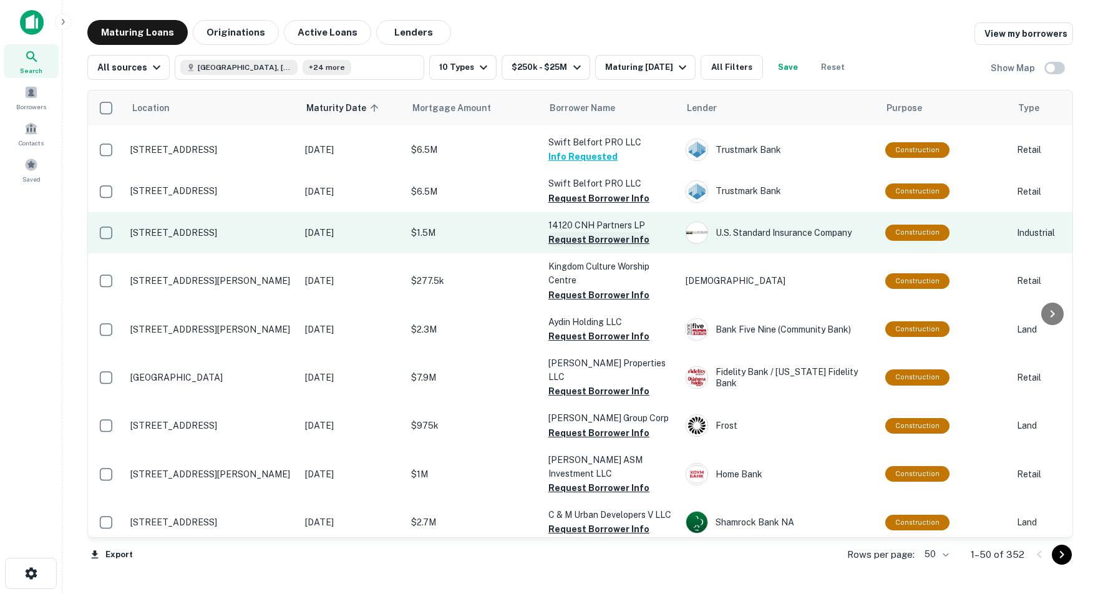
click at [568, 232] on button "Request Borrower Info" at bounding box center [598, 239] width 101 height 15
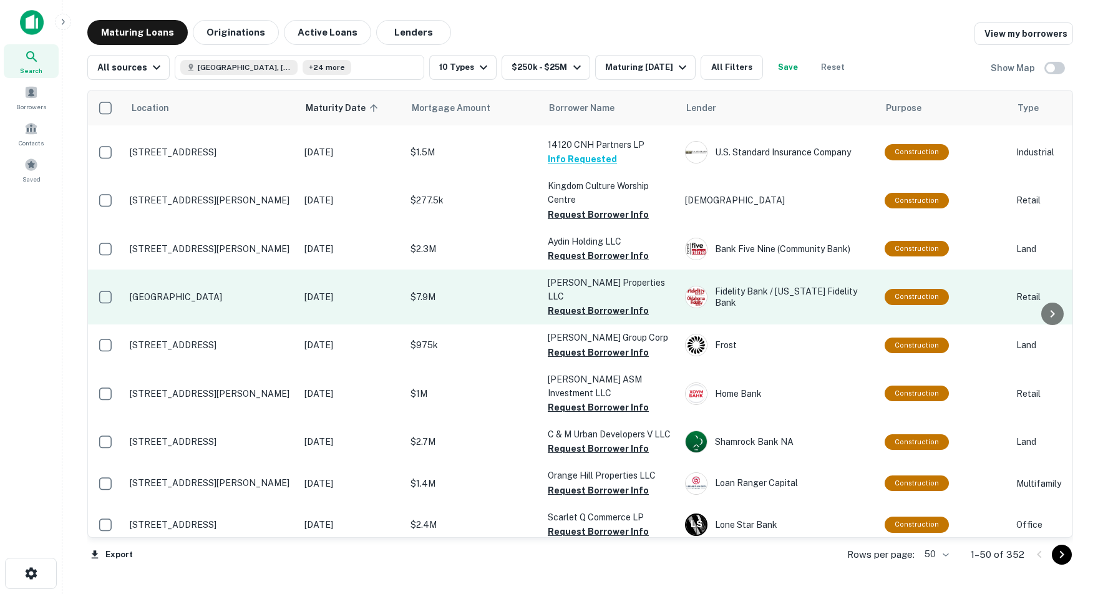
scroll to position [892, 1]
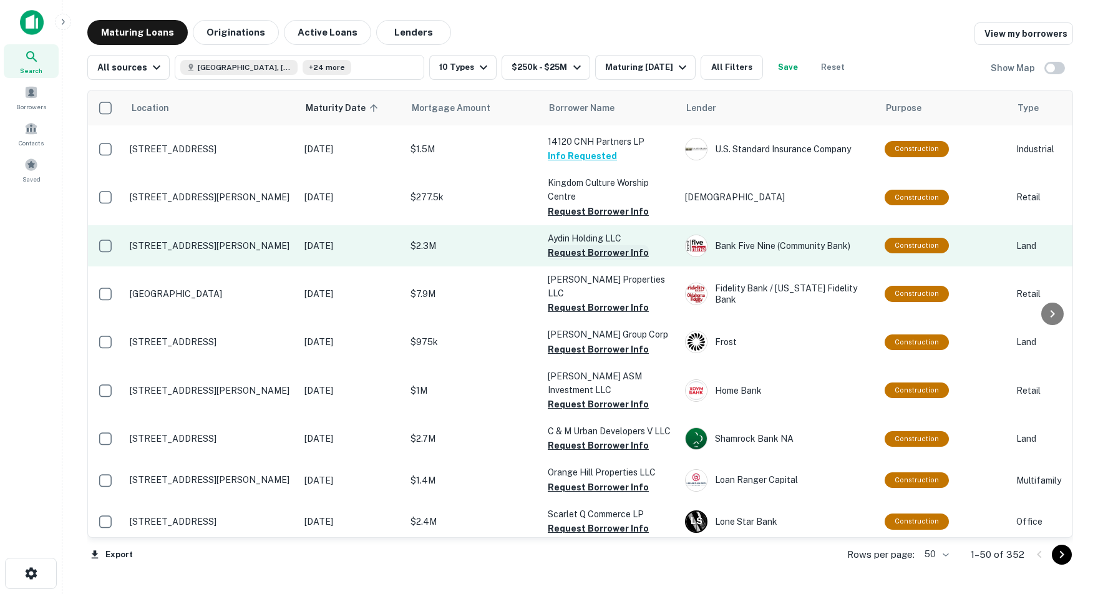
click at [560, 245] on button "Request Borrower Info" at bounding box center [598, 252] width 101 height 15
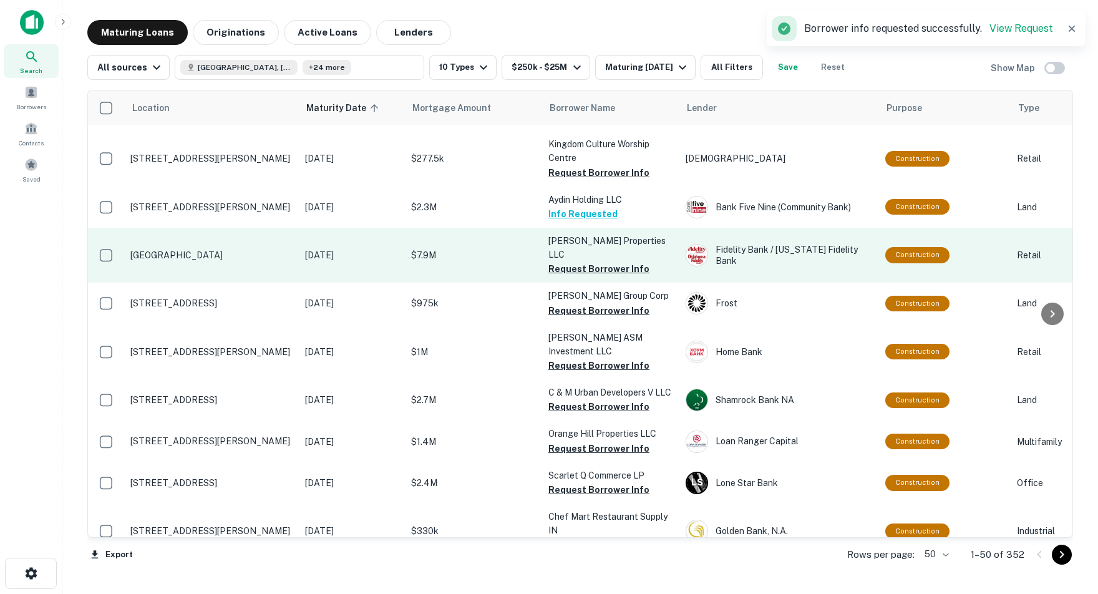
scroll to position [933, 3]
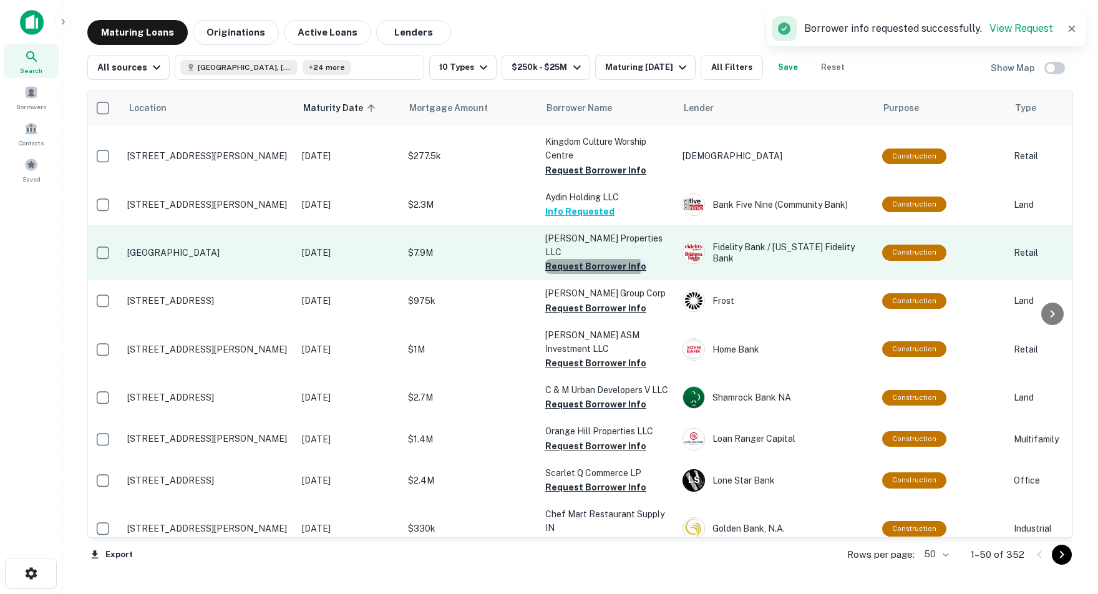
click at [573, 259] on button "Request Borrower Info" at bounding box center [595, 266] width 101 height 15
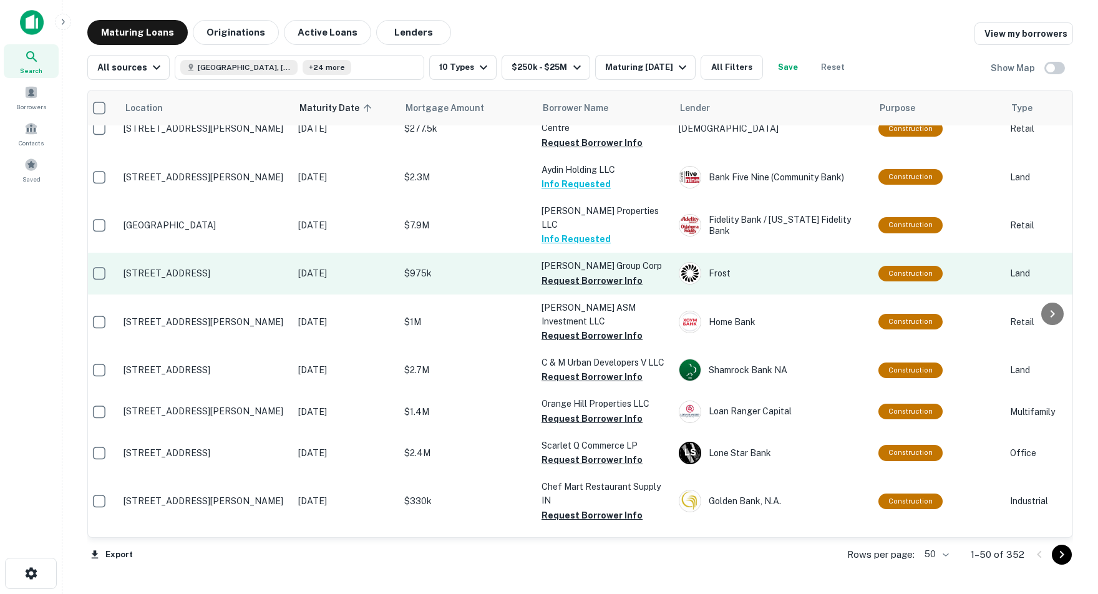
scroll to position [966, 7]
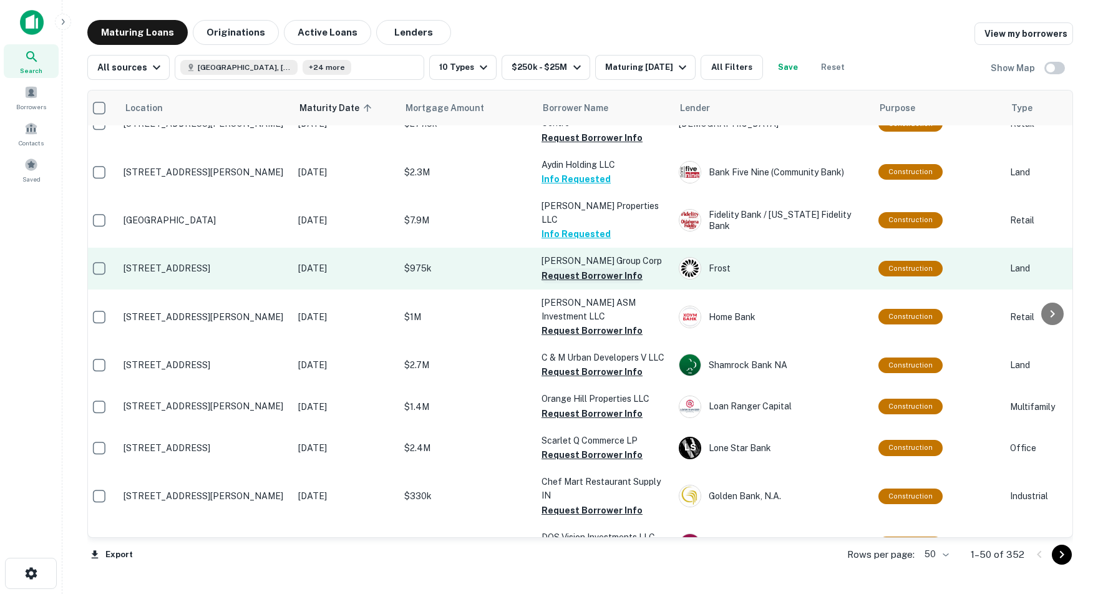
click at [592, 268] on button "Request Borrower Info" at bounding box center [592, 275] width 101 height 15
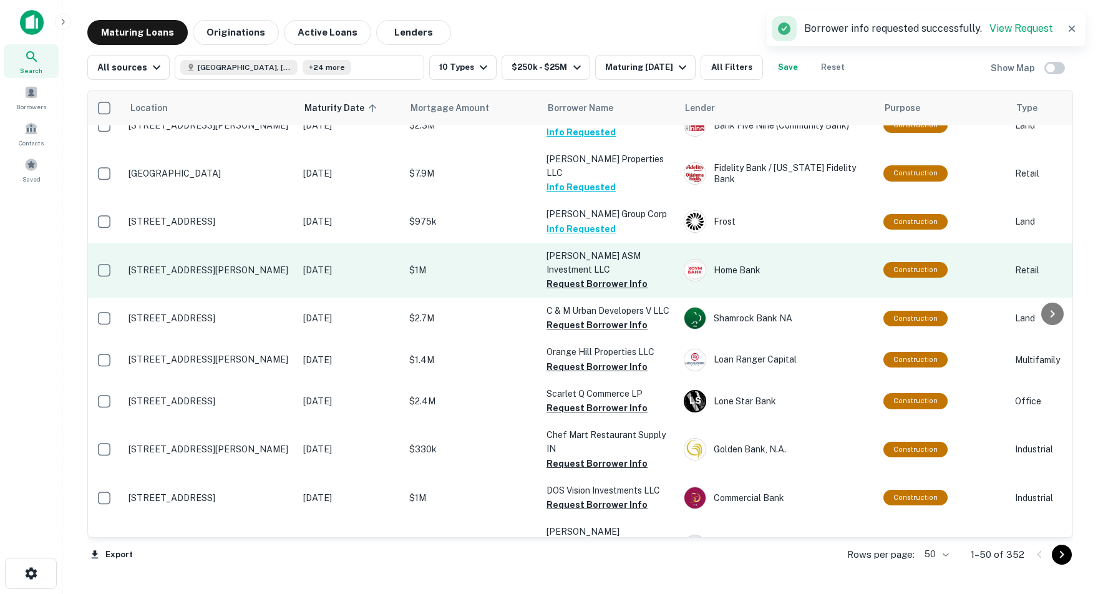
scroll to position [1016, 2]
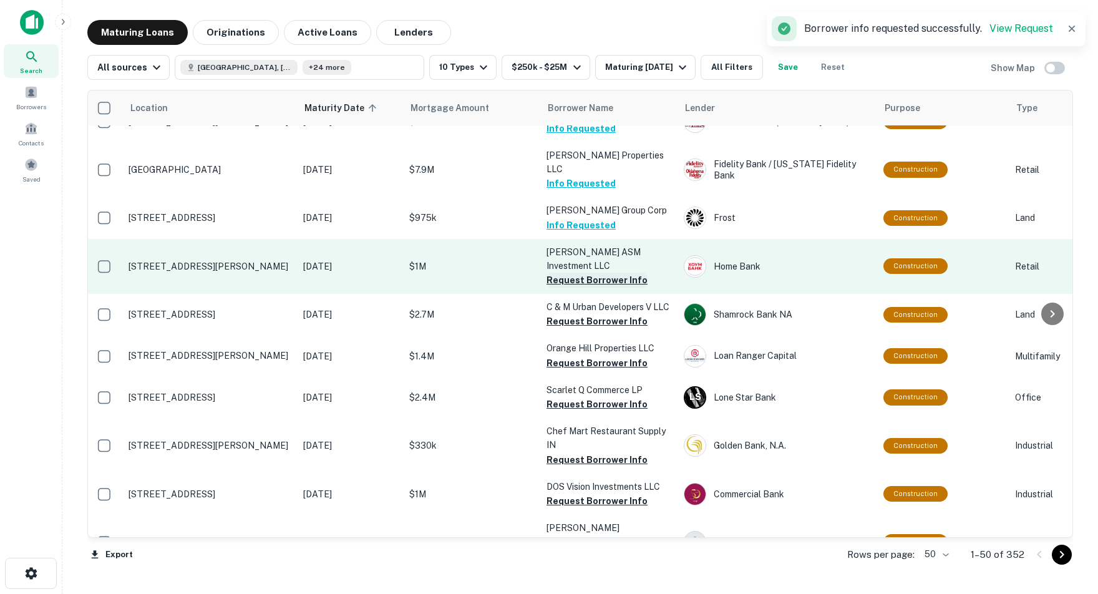
click at [596, 273] on button "Request Borrower Info" at bounding box center [597, 280] width 101 height 15
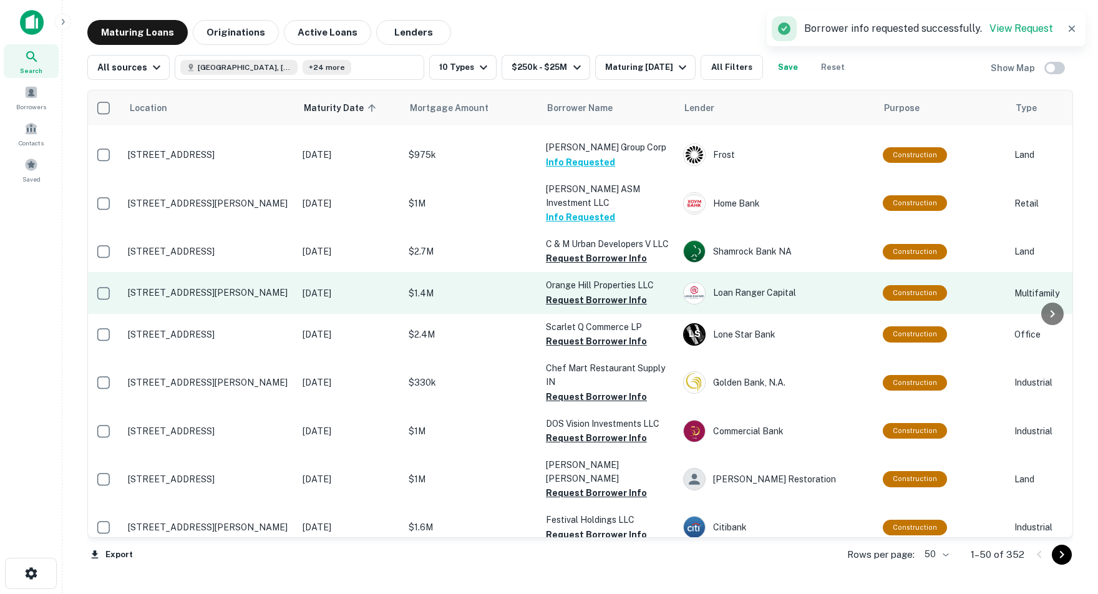
scroll to position [1087, 2]
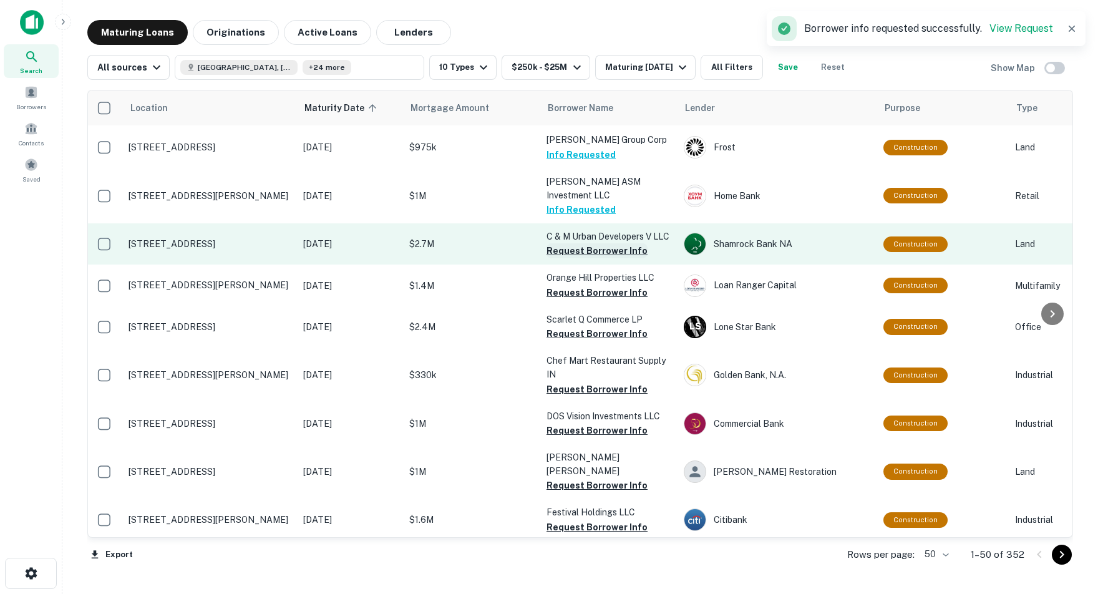
click at [593, 243] on button "Request Borrower Info" at bounding box center [597, 250] width 101 height 15
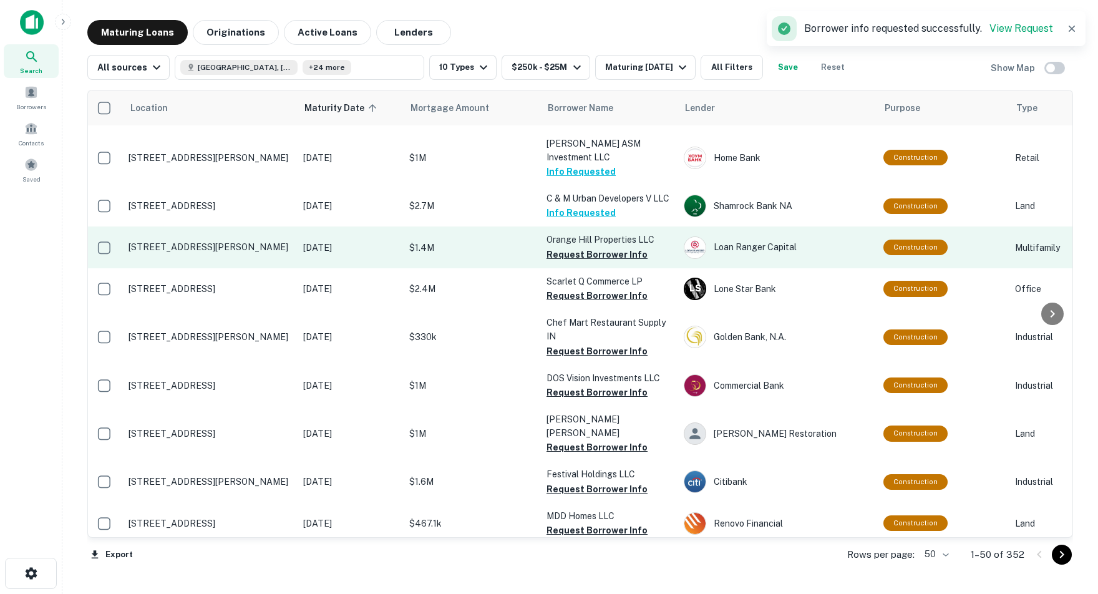
scroll to position [1129, 2]
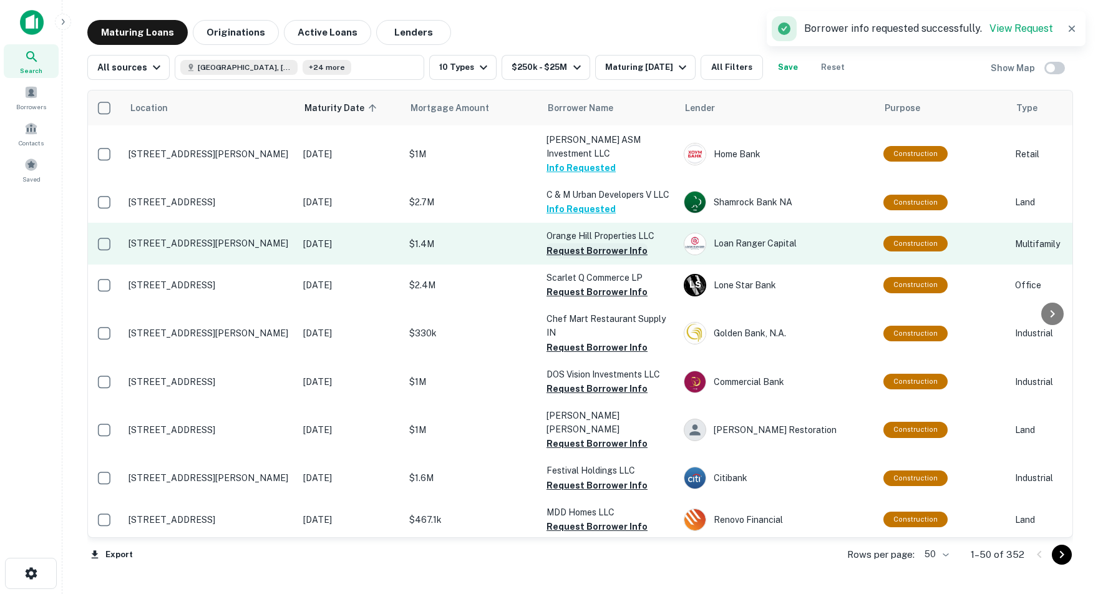
click at [590, 243] on button "Request Borrower Info" at bounding box center [597, 250] width 101 height 15
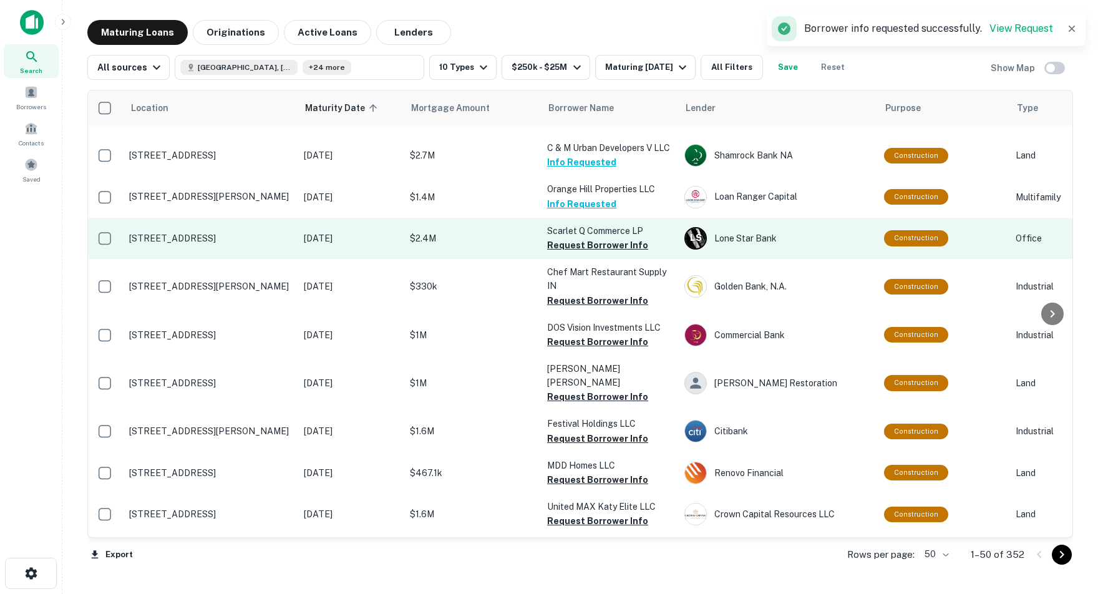
scroll to position [1178, 1]
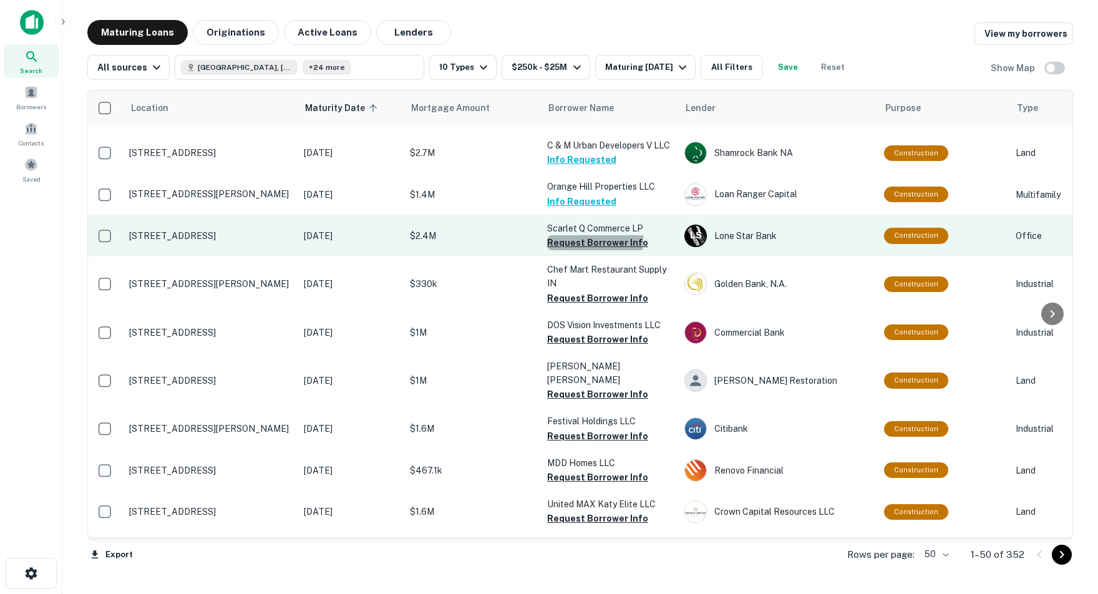
click at [575, 235] on button "Request Borrower Info" at bounding box center [597, 242] width 101 height 15
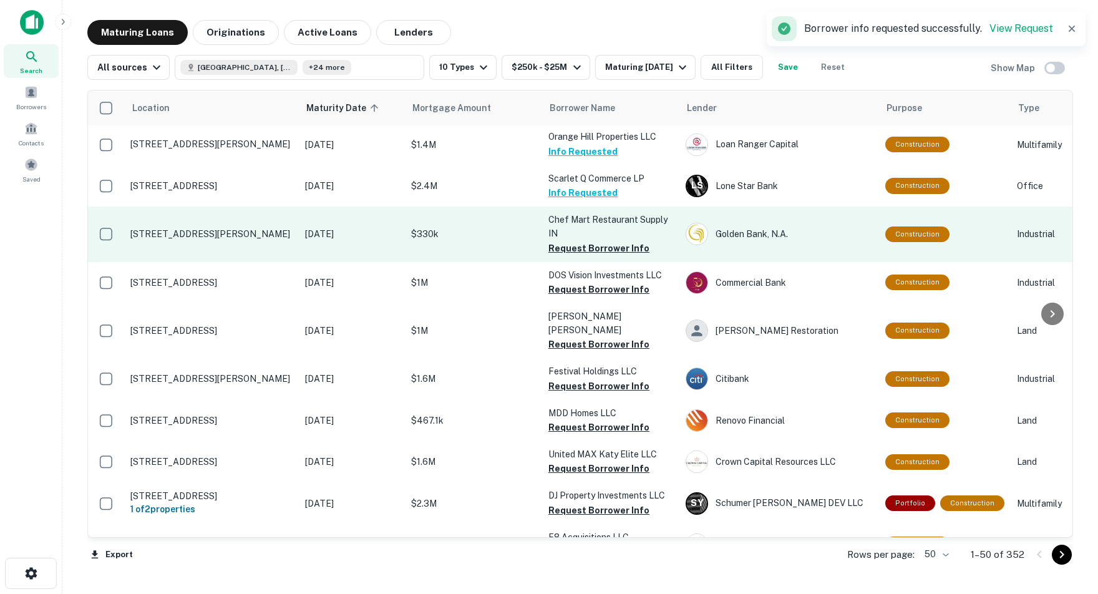
scroll to position [1228, 2]
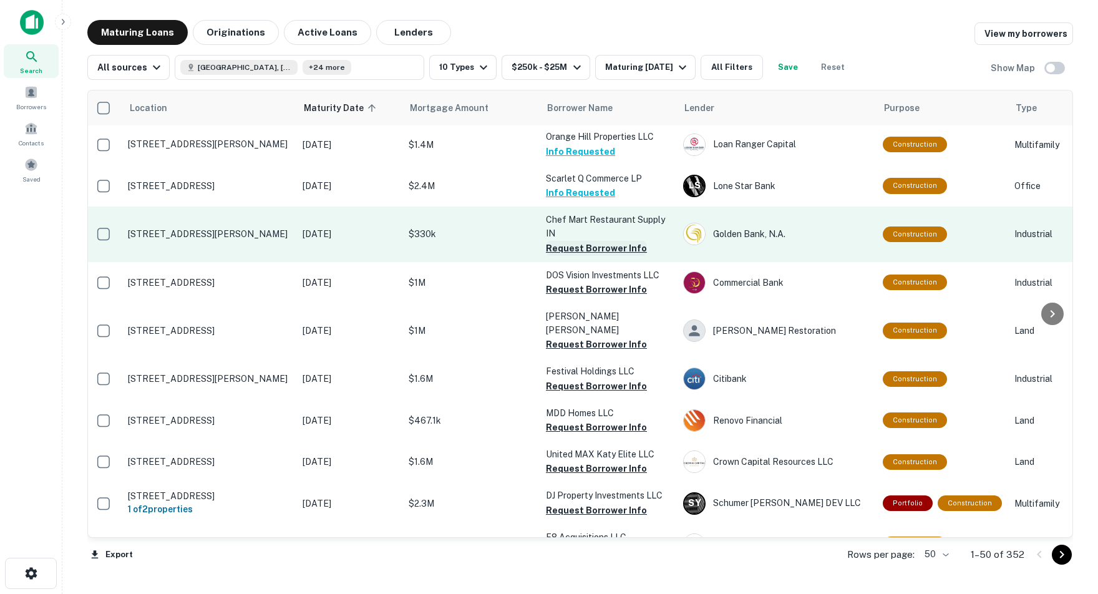
click at [577, 241] on button "Request Borrower Info" at bounding box center [596, 248] width 101 height 15
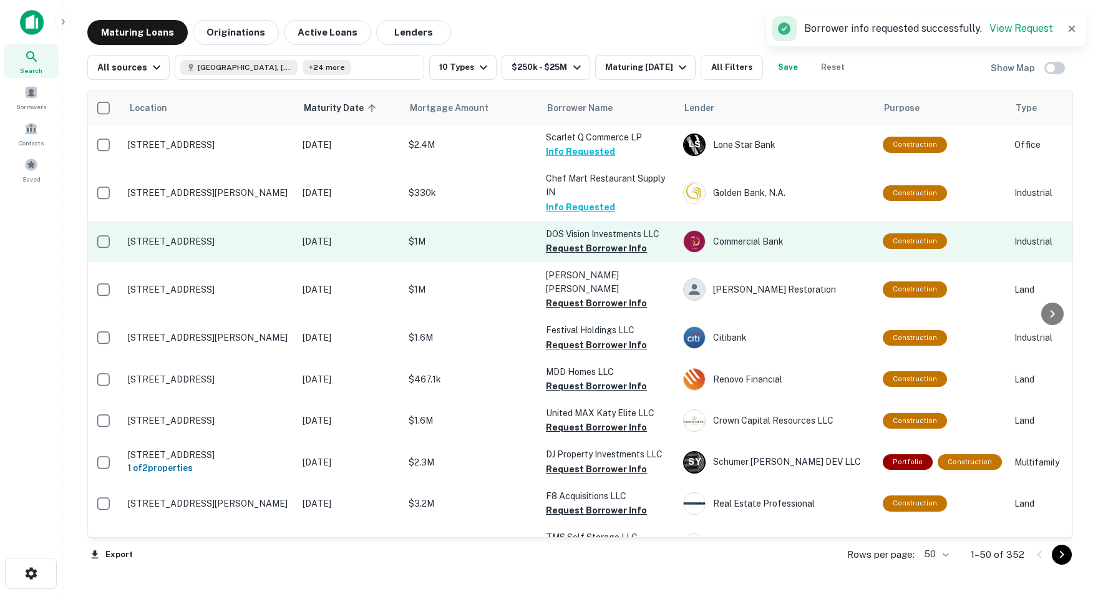
scroll to position [1273, 2]
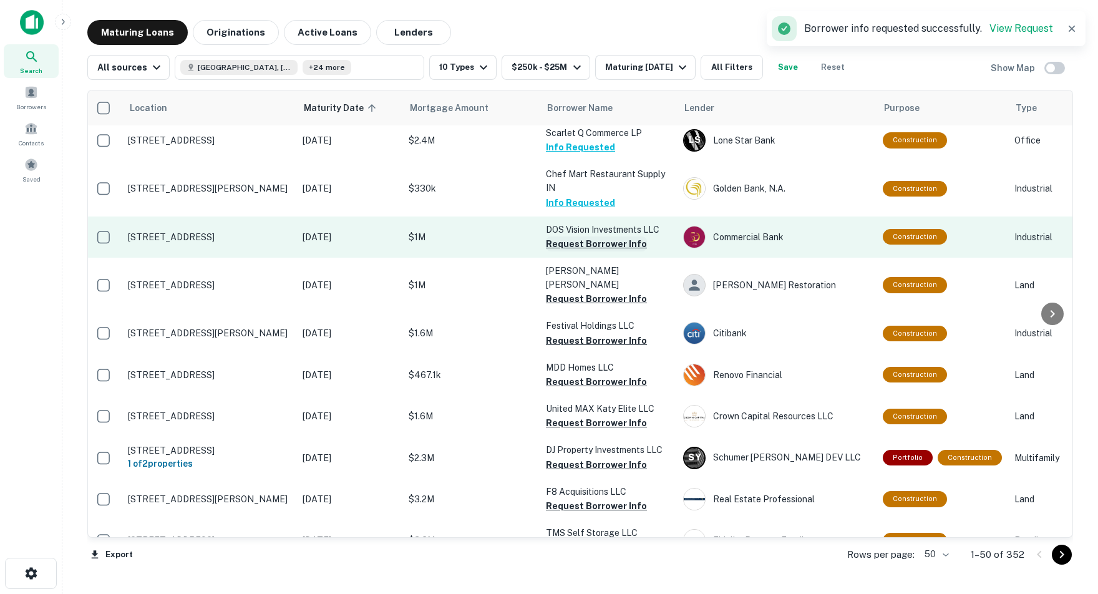
click at [575, 236] on button "Request Borrower Info" at bounding box center [596, 243] width 101 height 15
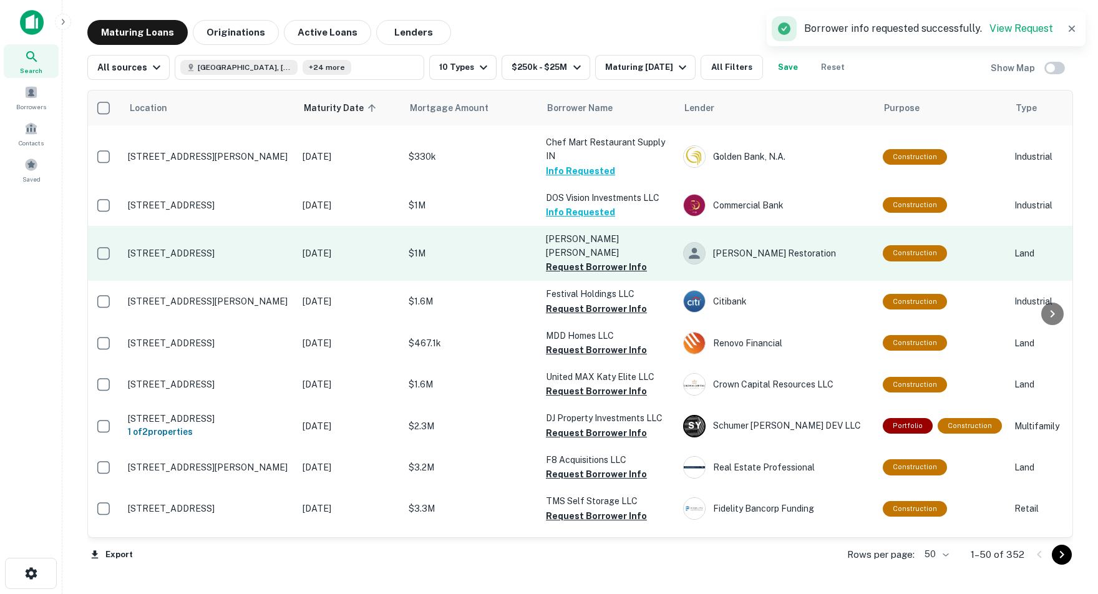
scroll to position [1307, 2]
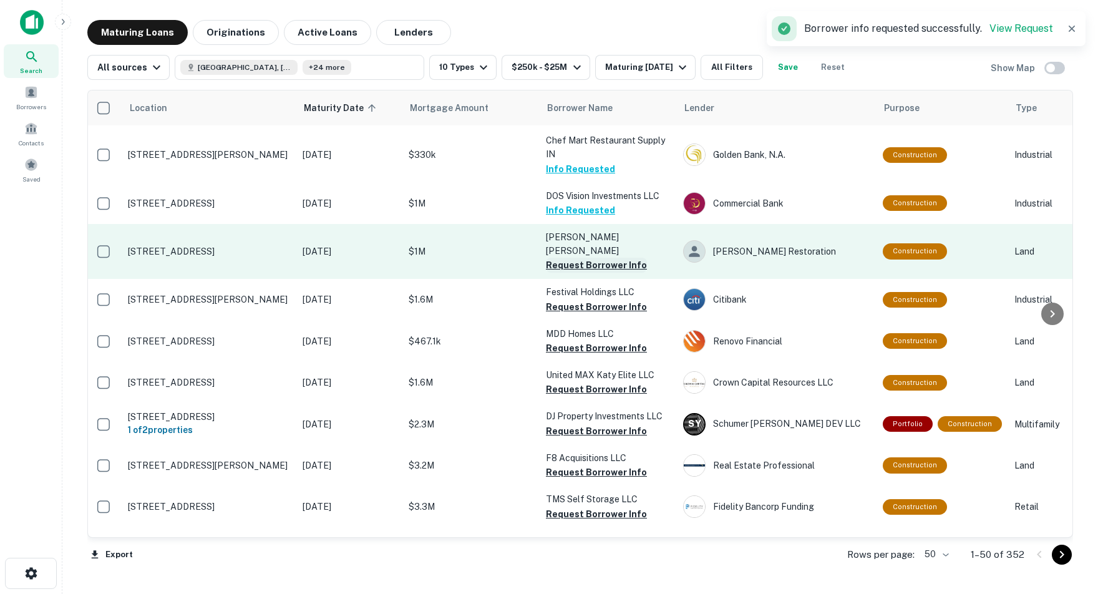
click at [573, 258] on button "Request Borrower Info" at bounding box center [596, 265] width 101 height 15
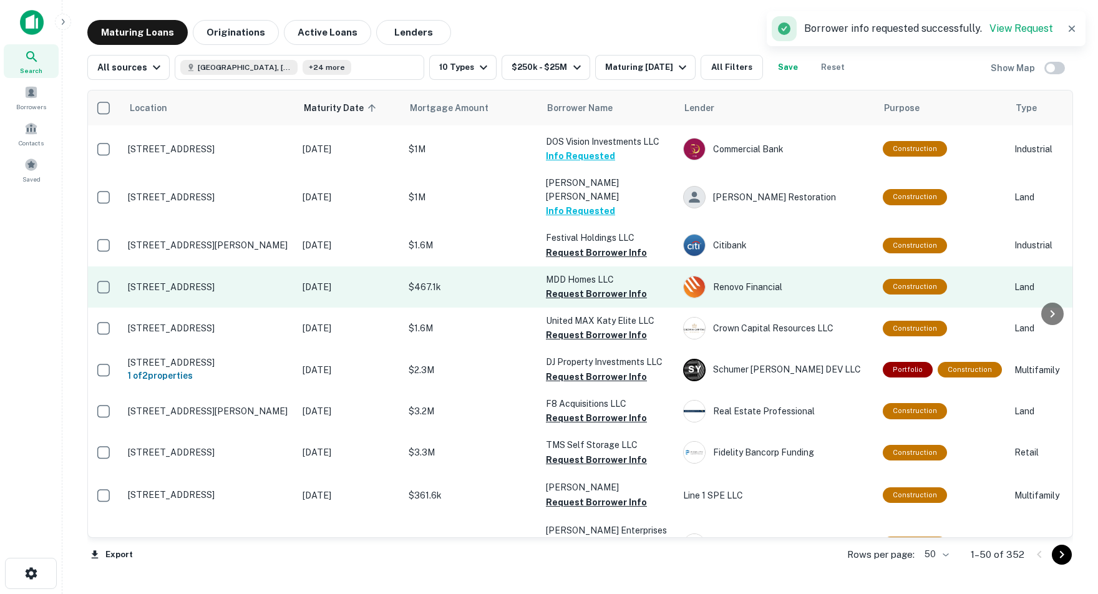
scroll to position [1363, 2]
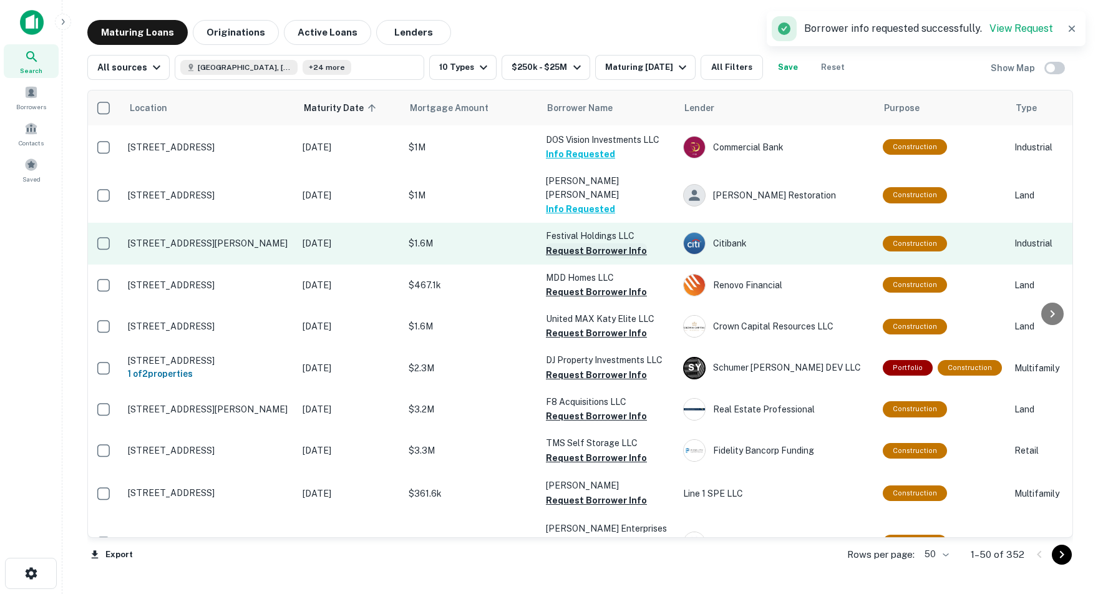
click at [555, 243] on button "Request Borrower Info" at bounding box center [596, 250] width 101 height 15
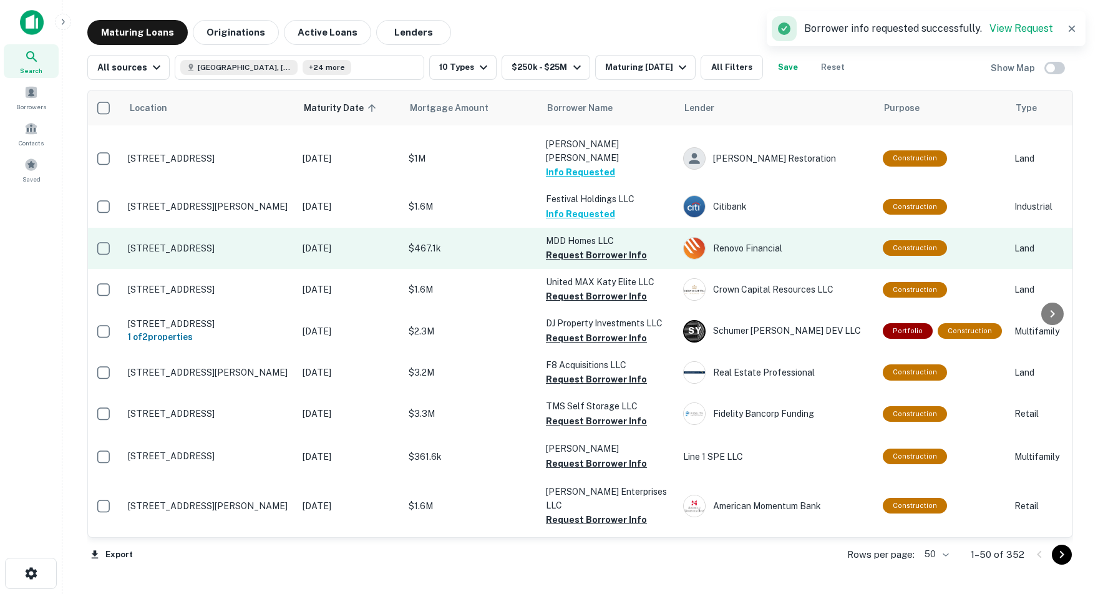
scroll to position [1403, 2]
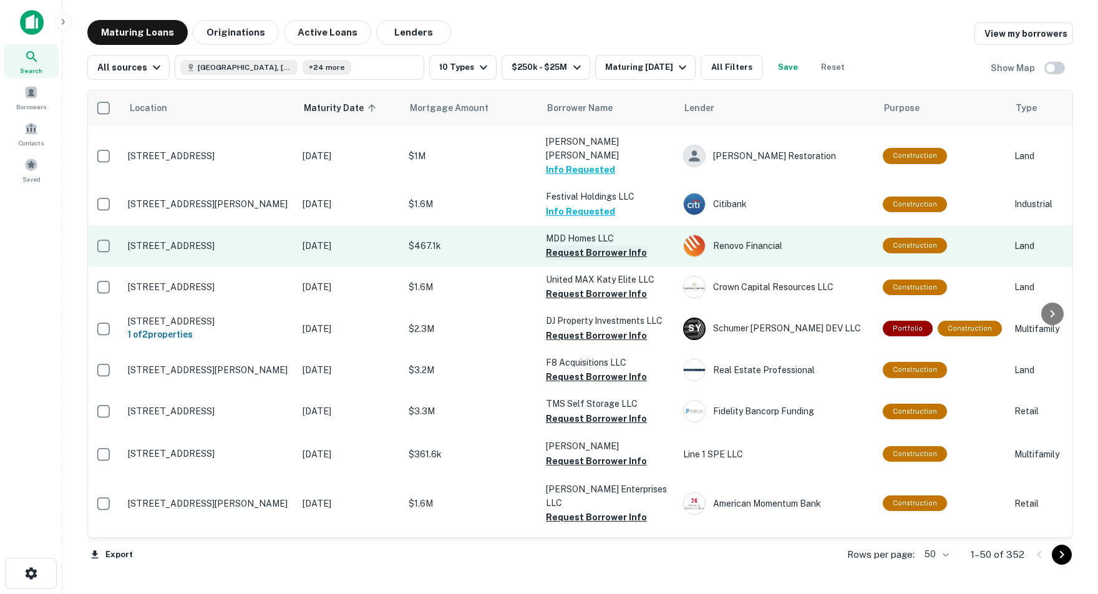
click at [573, 245] on button "Request Borrower Info" at bounding box center [596, 252] width 101 height 15
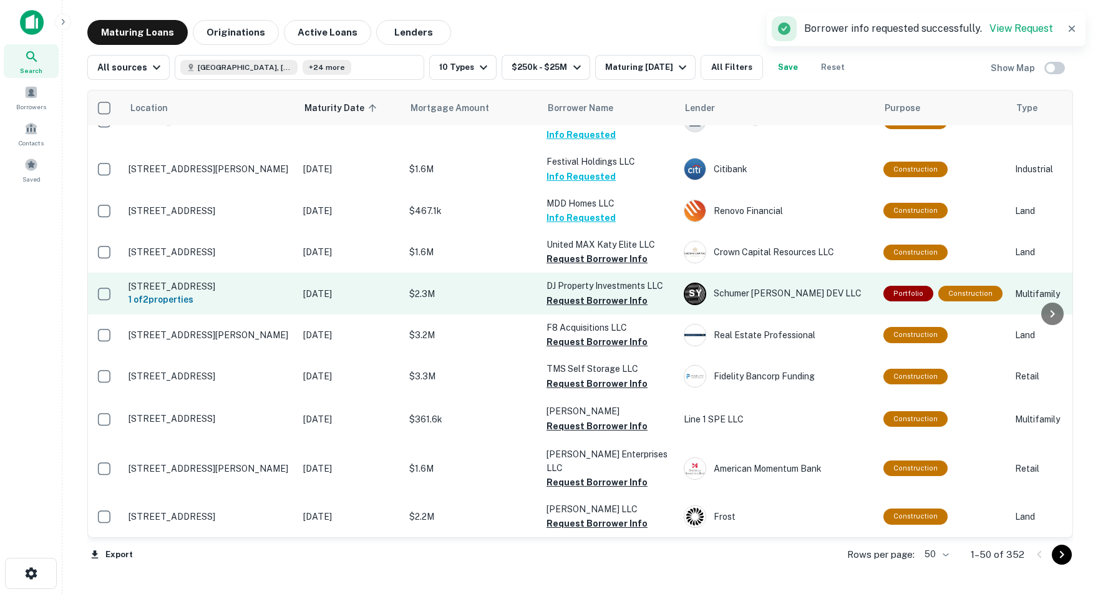
scroll to position [1439, 2]
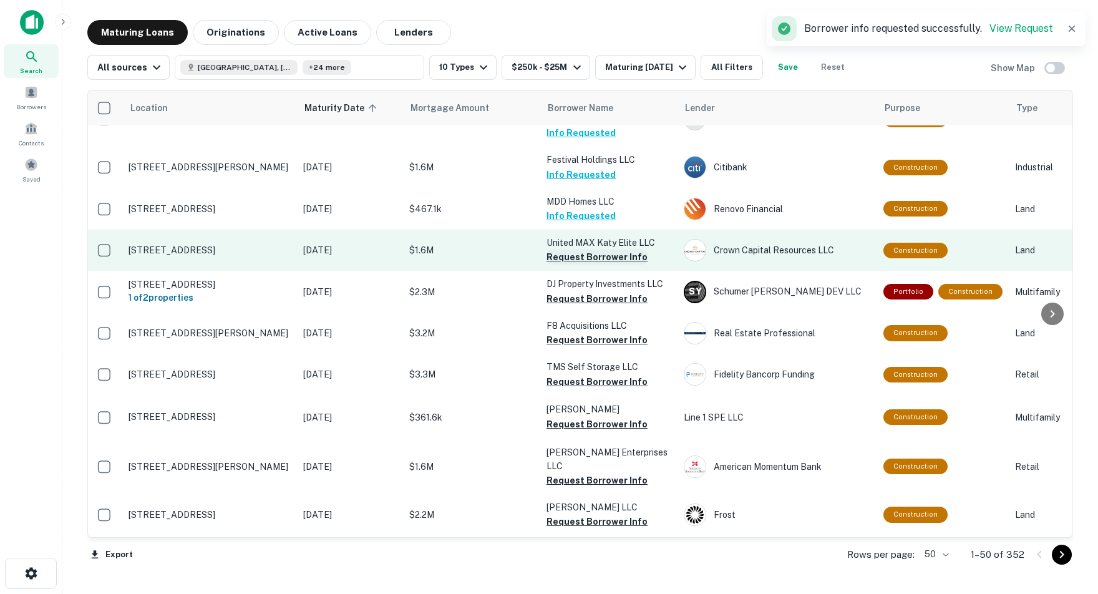
click at [580, 250] on button "Request Borrower Info" at bounding box center [597, 257] width 101 height 15
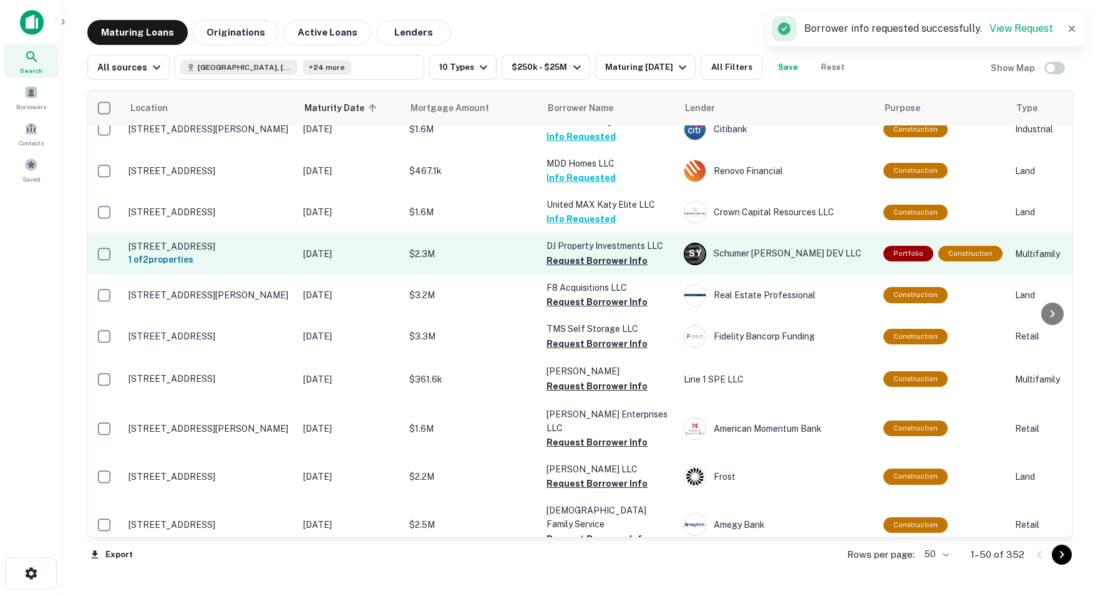
scroll to position [1480, 2]
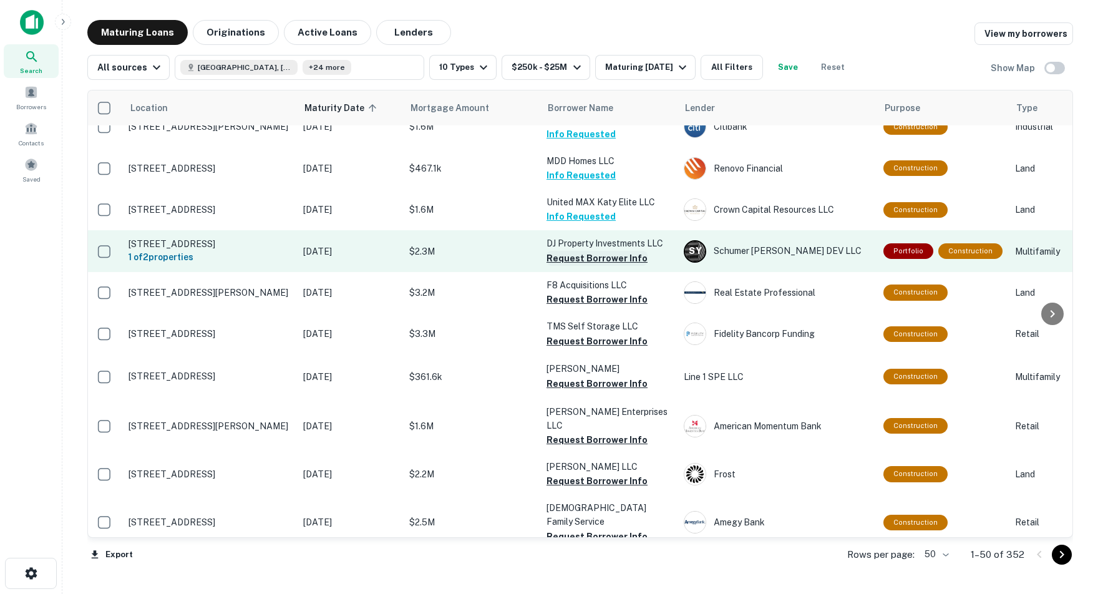
click at [572, 251] on button "Request Borrower Info" at bounding box center [597, 258] width 101 height 15
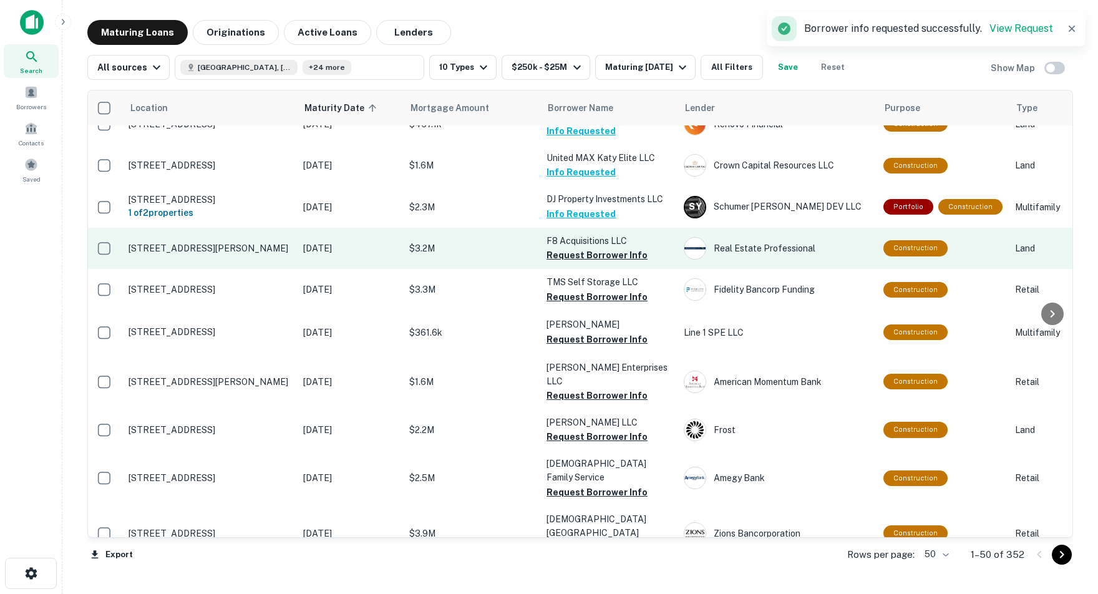
scroll to position [1526, 2]
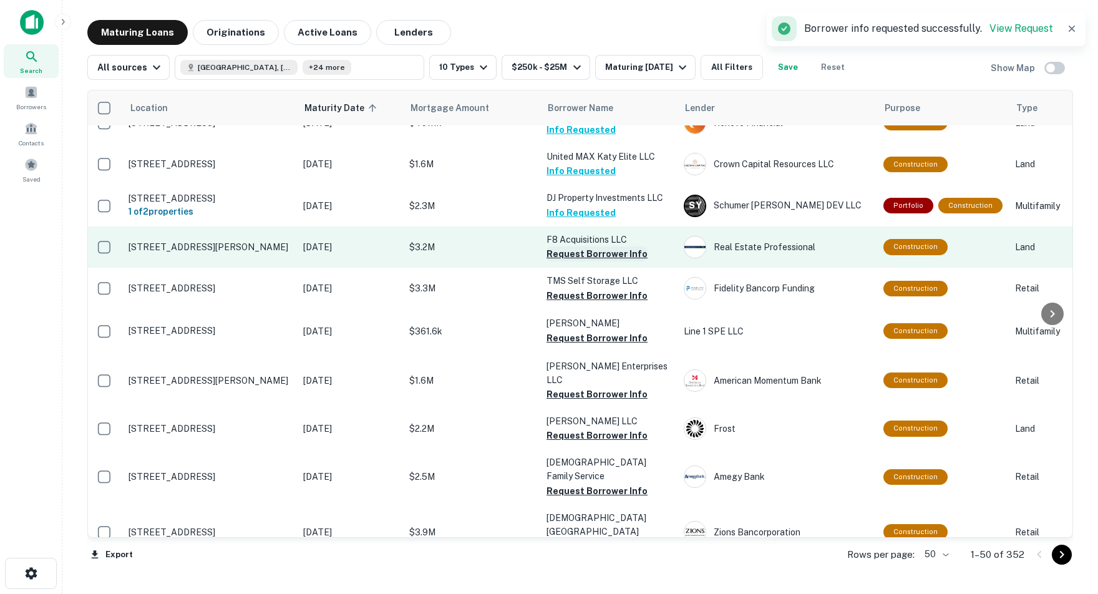
click at [558, 246] on button "Request Borrower Info" at bounding box center [597, 253] width 101 height 15
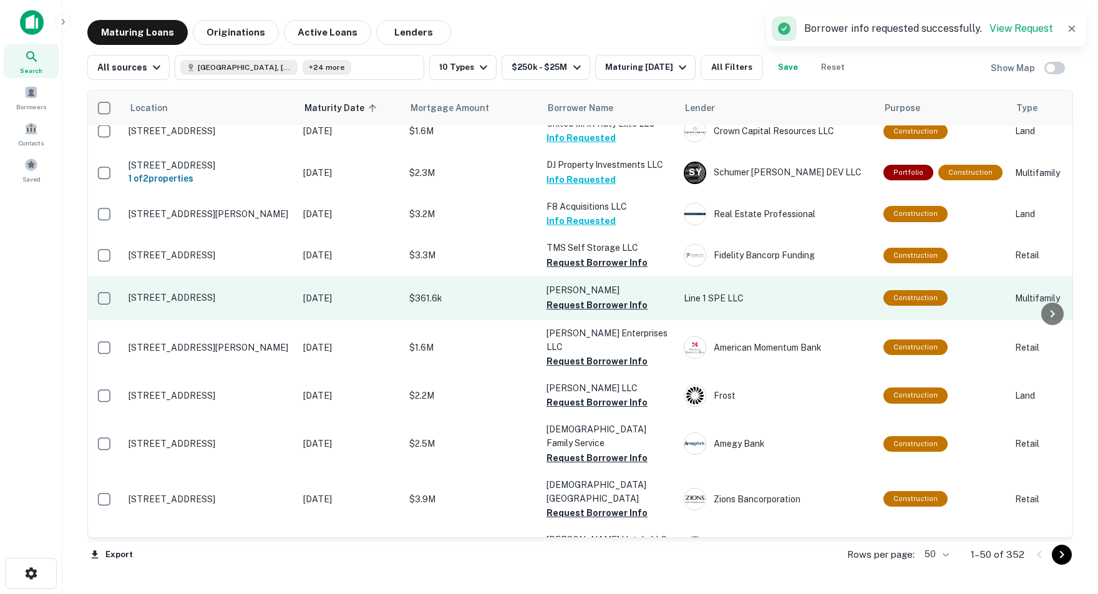
scroll to position [1559, 4]
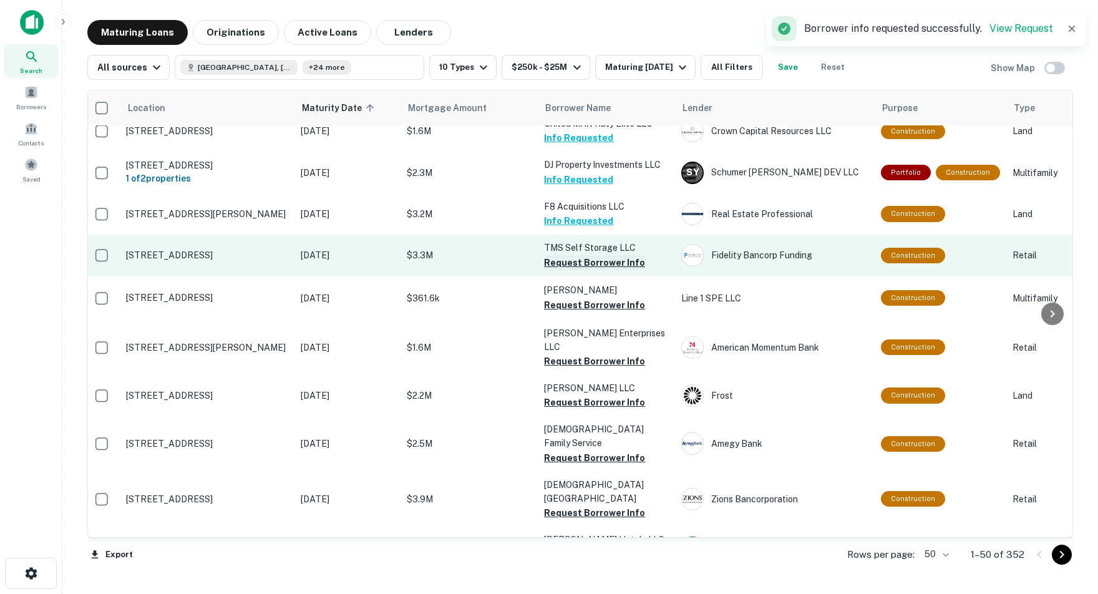
click at [557, 255] on button "Request Borrower Info" at bounding box center [594, 262] width 101 height 15
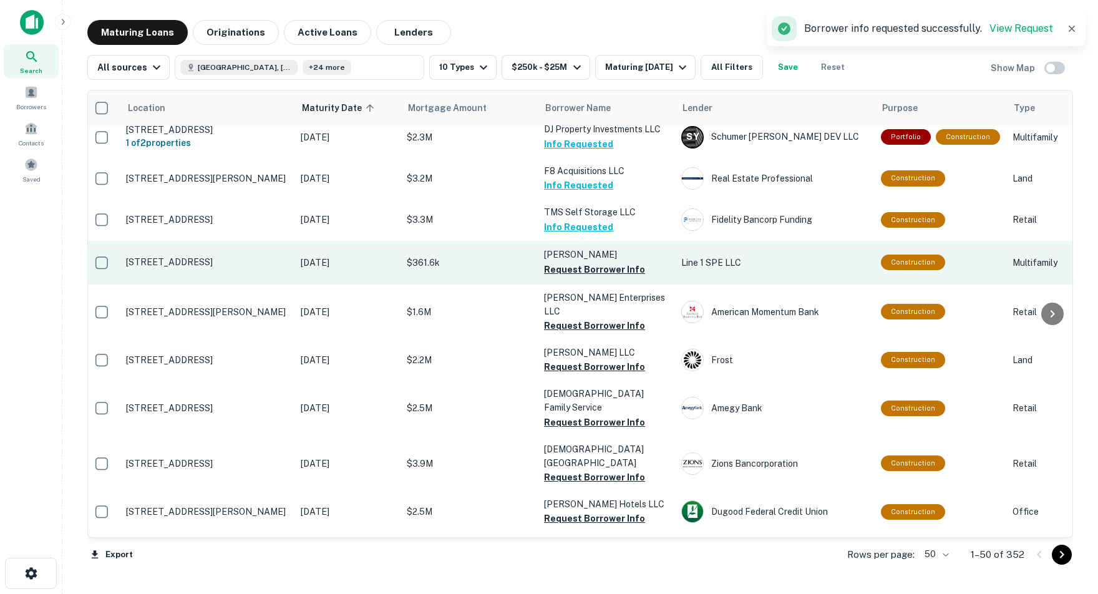
scroll to position [1603, 4]
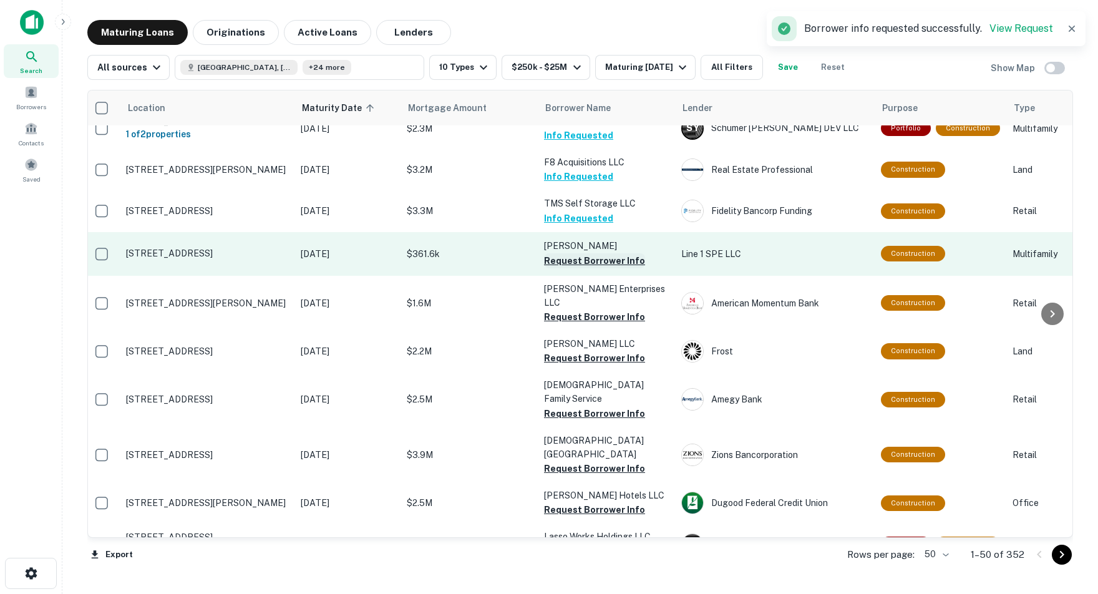
click at [552, 253] on button "Request Borrower Info" at bounding box center [594, 260] width 101 height 15
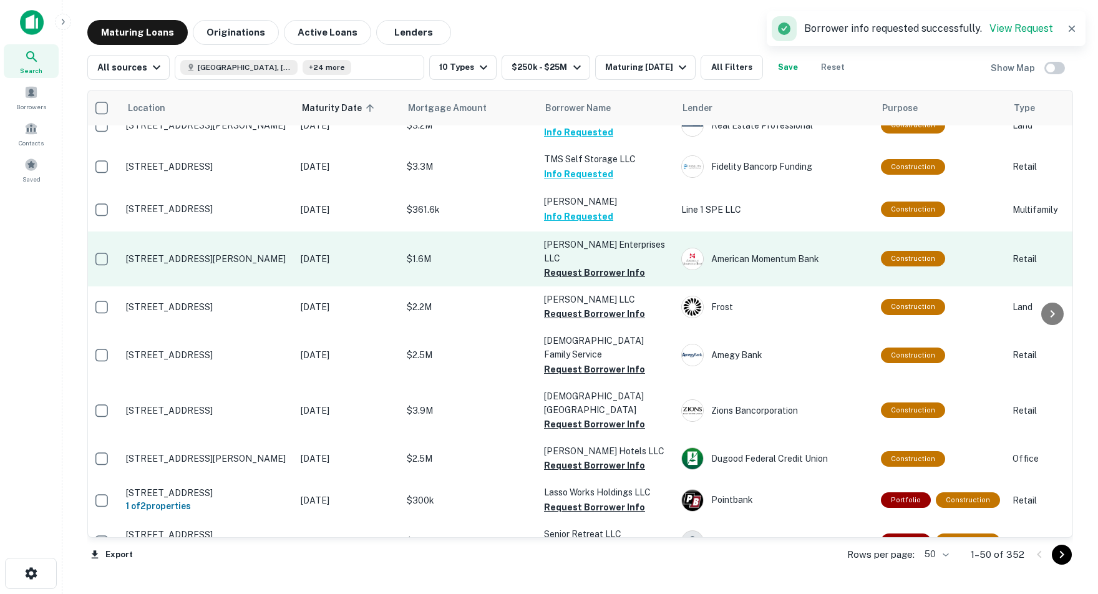
scroll to position [1650, 4]
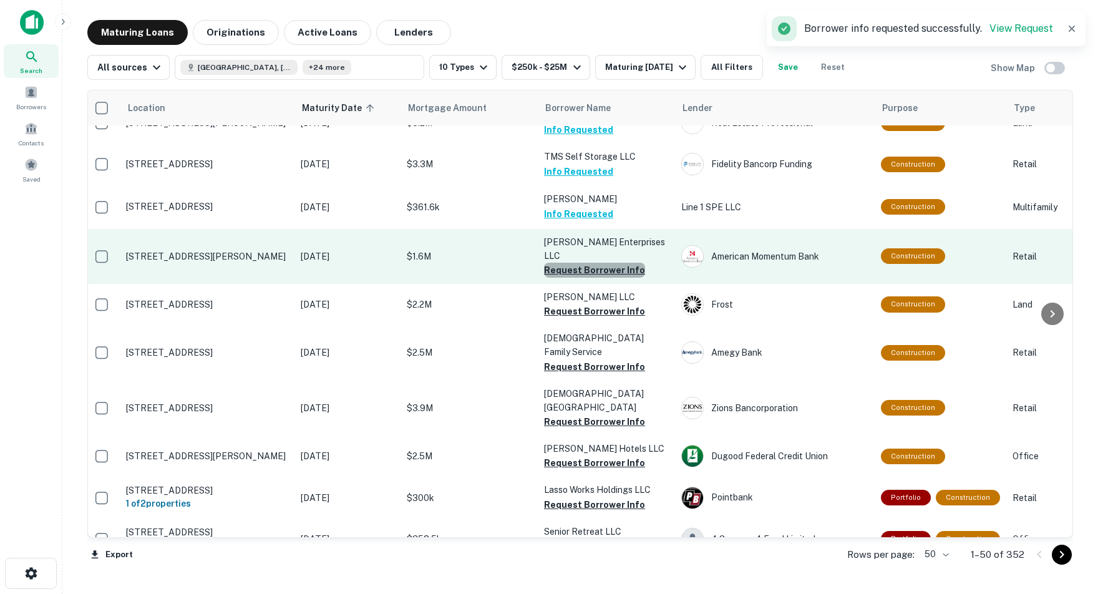
click at [596, 263] on button "Request Borrower Info" at bounding box center [594, 270] width 101 height 15
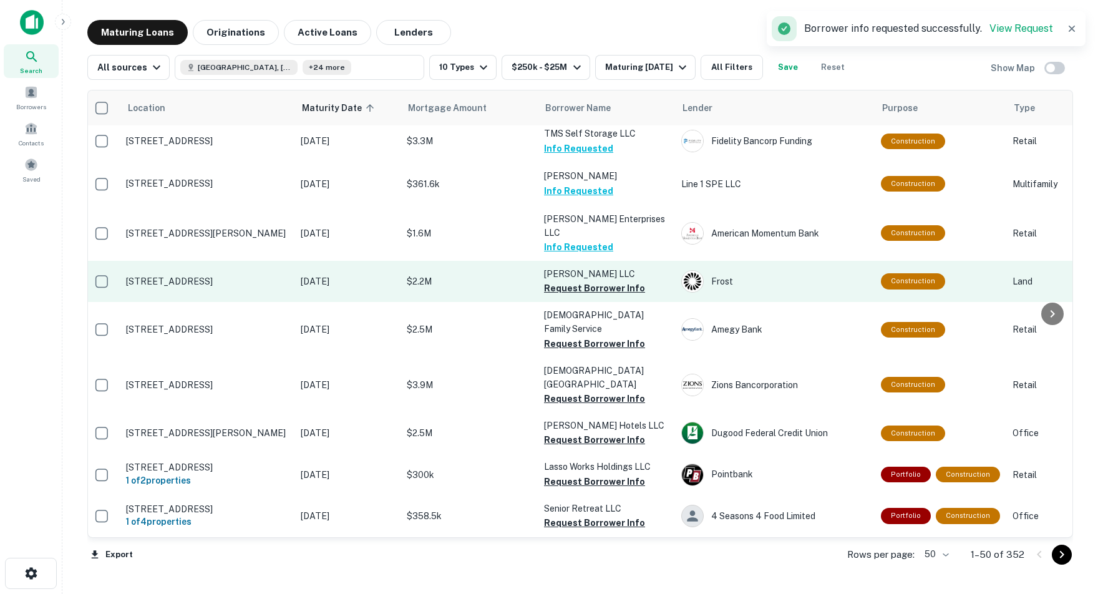
scroll to position [1673, 5]
click at [595, 281] on button "Request Borrower Info" at bounding box center [593, 288] width 101 height 15
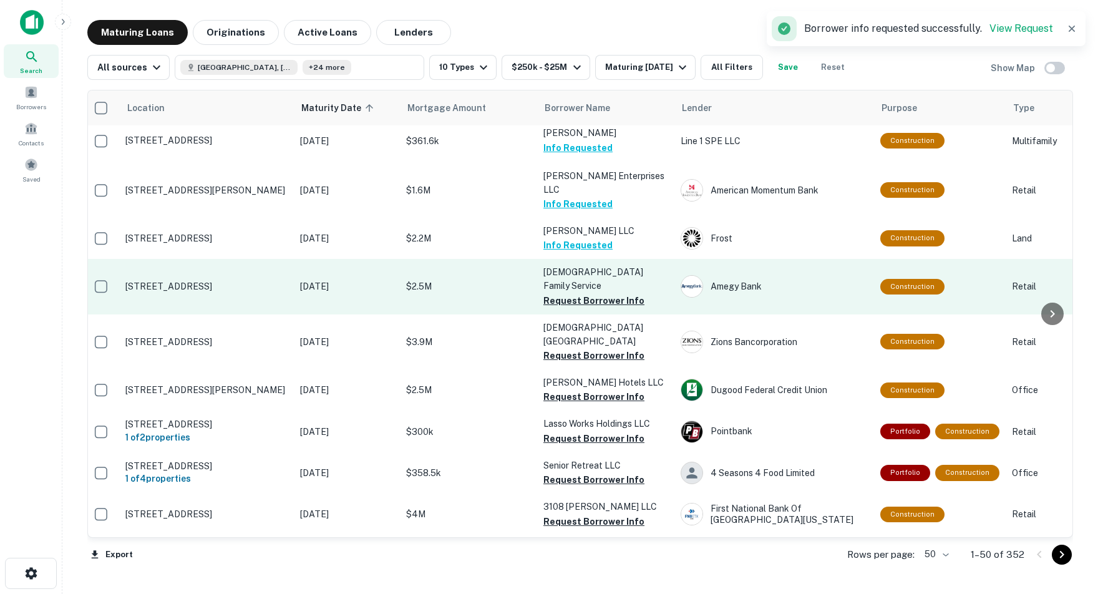
scroll to position [1715, 5]
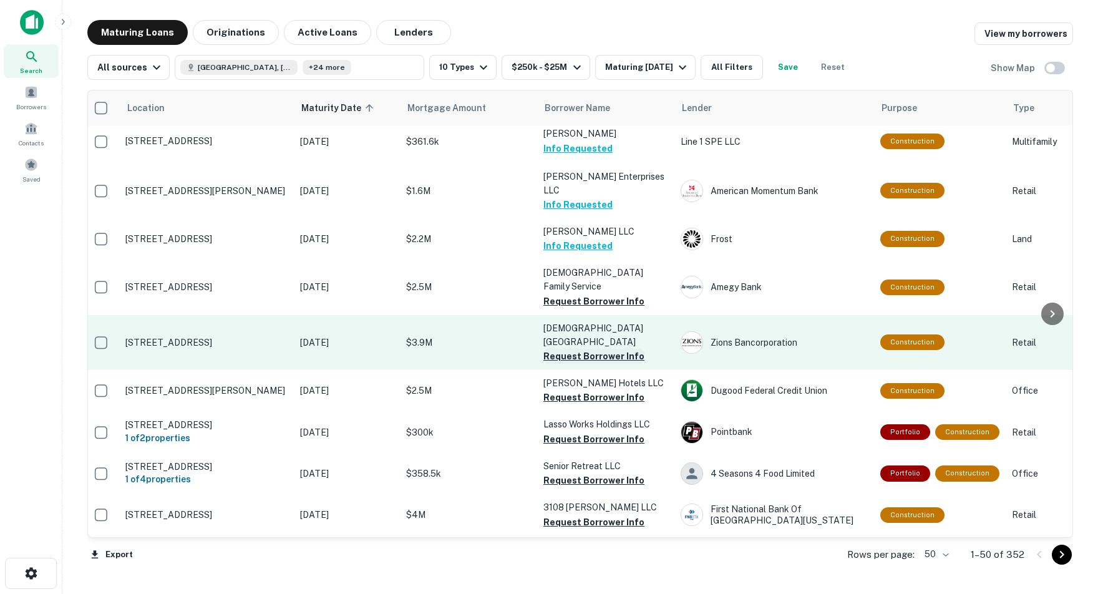
click at [559, 349] on button "Request Borrower Info" at bounding box center [593, 356] width 101 height 15
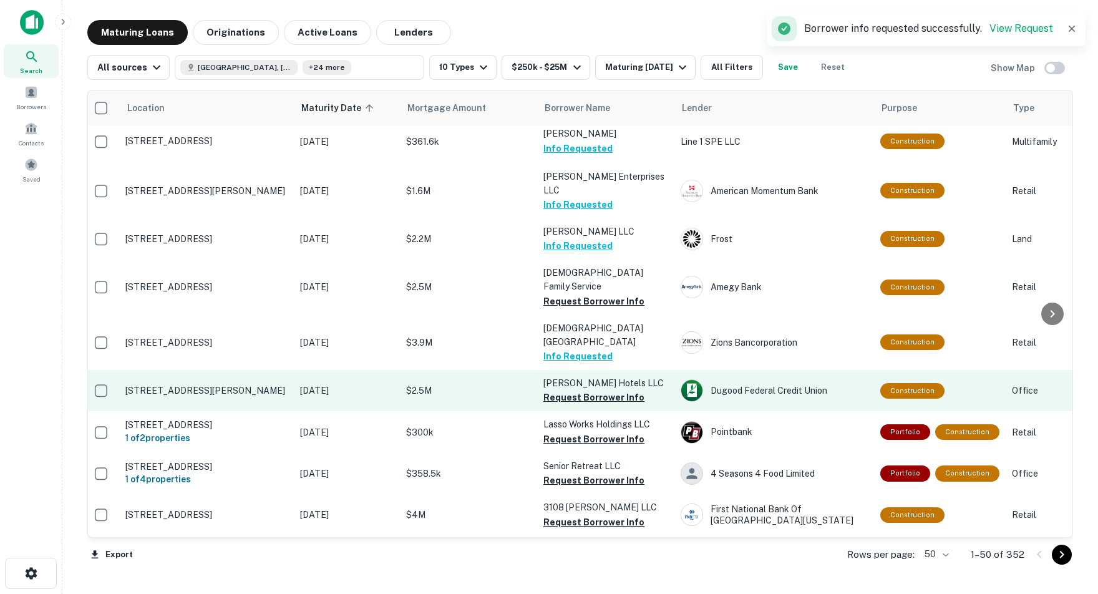
scroll to position [0, 0]
click at [573, 390] on button "Request Borrower Info" at bounding box center [593, 397] width 101 height 15
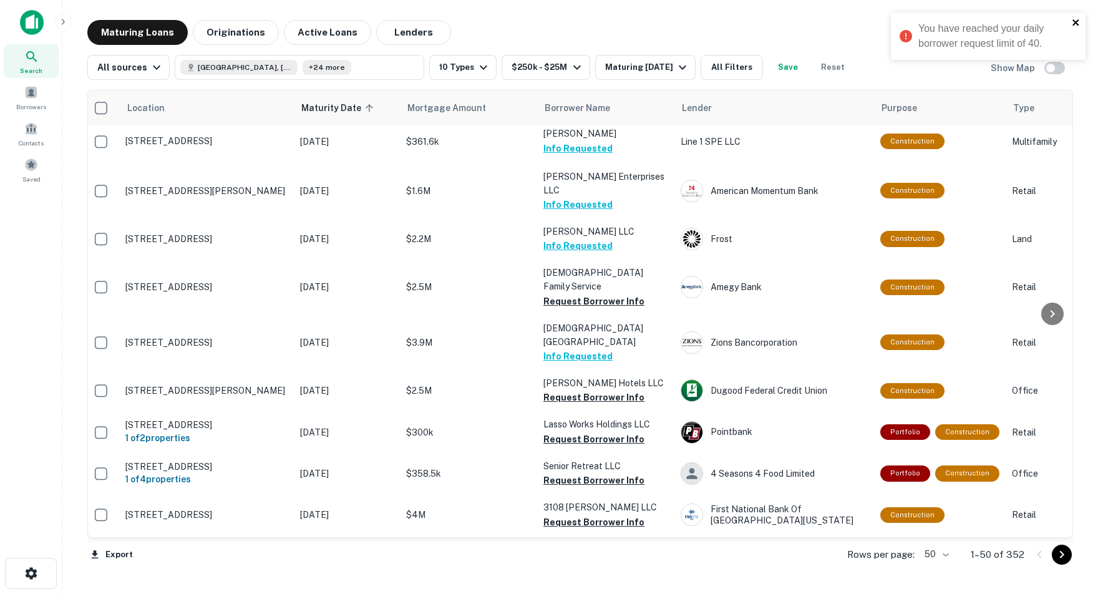
click at [1076, 21] on icon "close" at bounding box center [1076, 22] width 9 height 10
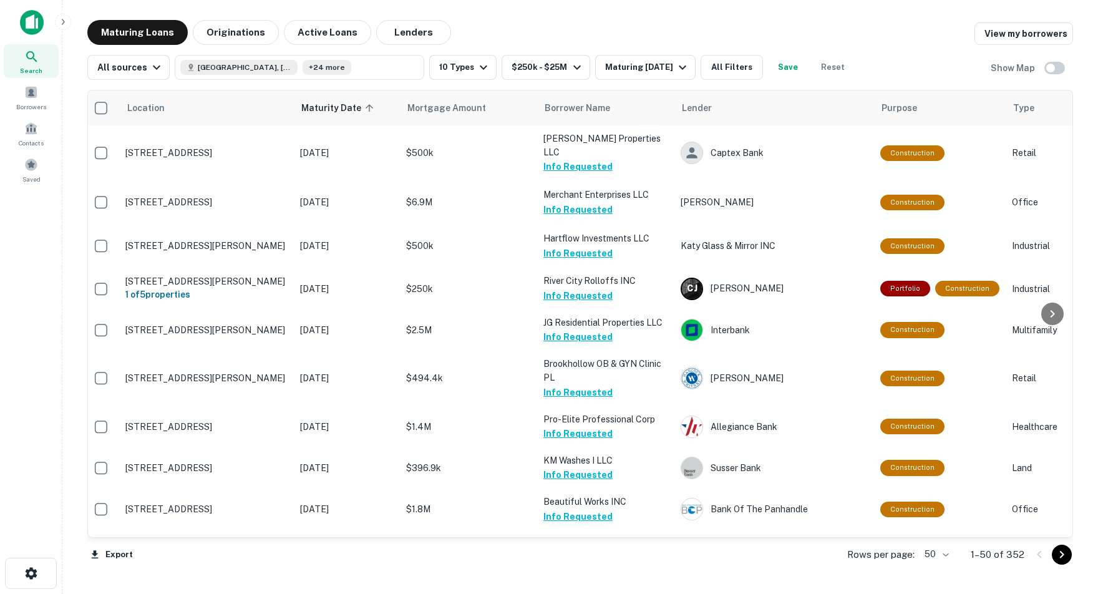
scroll to position [0, 5]
click at [763, 76] on button "All Filters" at bounding box center [732, 67] width 62 height 25
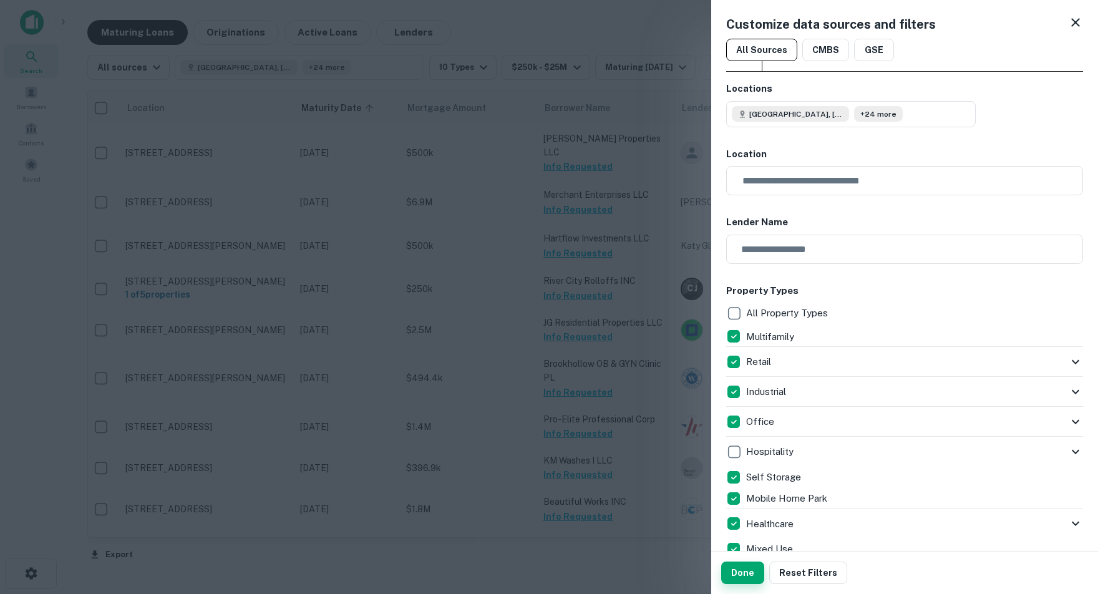
scroll to position [0, 0]
click at [742, 575] on button "Done" at bounding box center [742, 573] width 43 height 22
